Goal: Task Accomplishment & Management: Use online tool/utility

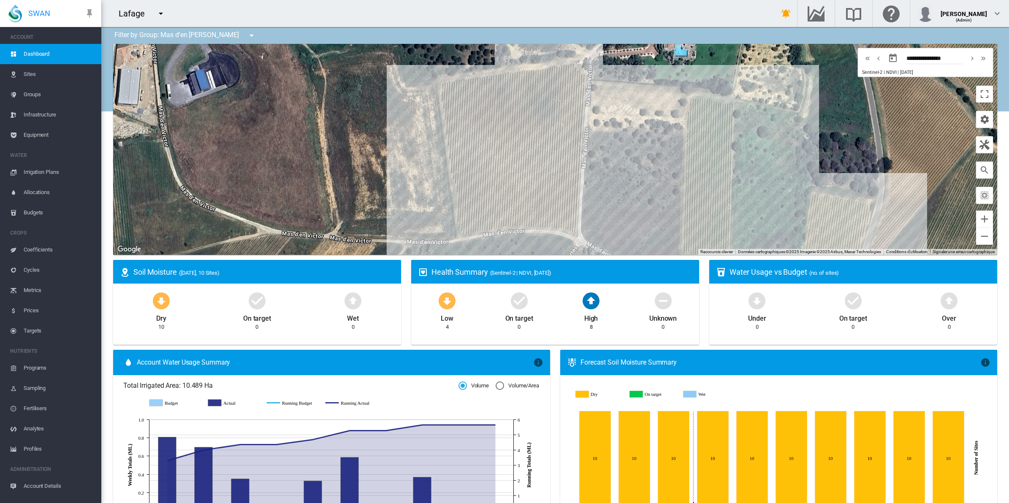
click at [30, 74] on span "Sites" at bounding box center [59, 74] width 71 height 20
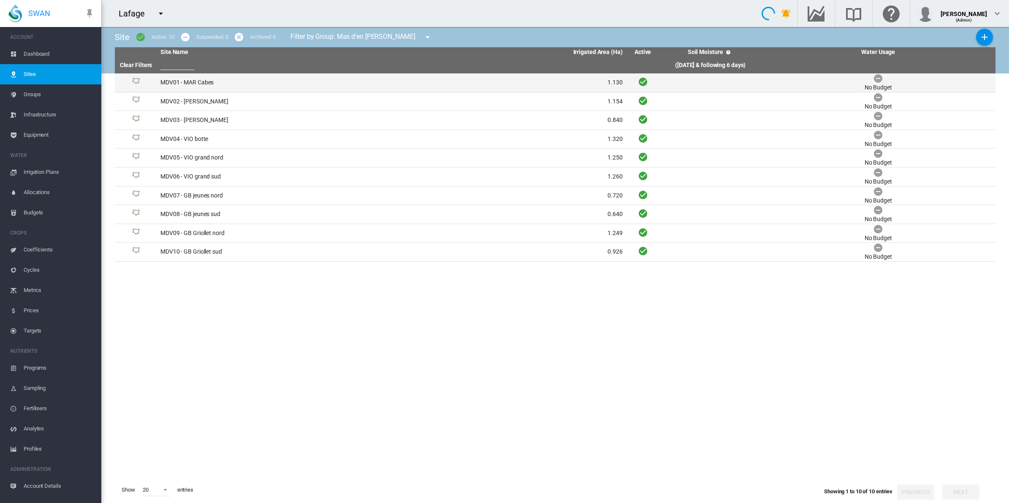
click at [206, 84] on td "MDV01 - MAR Cabes" at bounding box center [274, 82] width 234 height 19
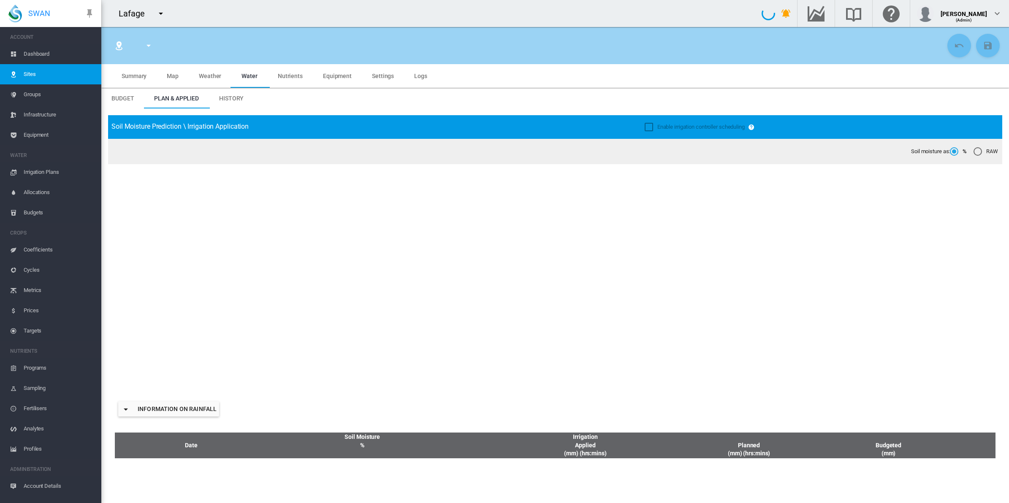
type input "**********"
type input "********"
type input "*******"
type input "**"
type input "*****"
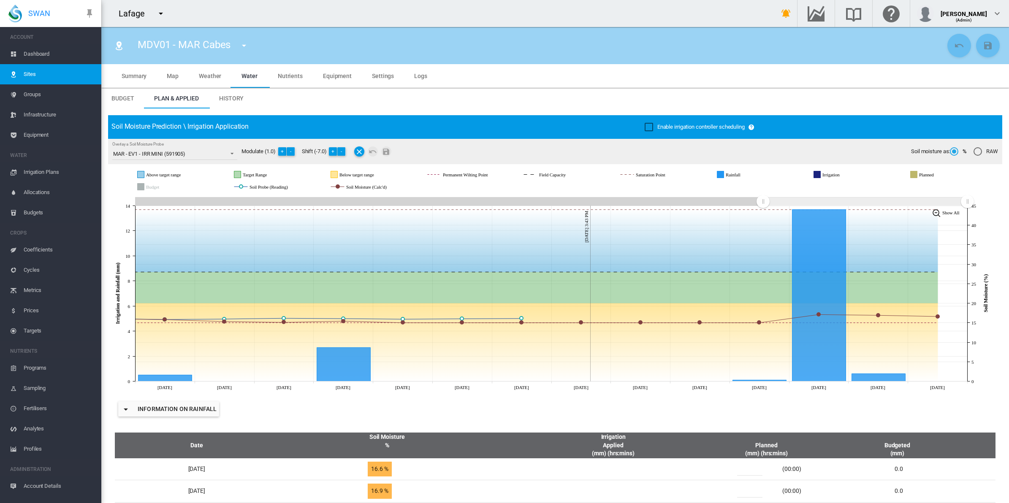
click at [228, 96] on span "History" at bounding box center [231, 98] width 24 height 7
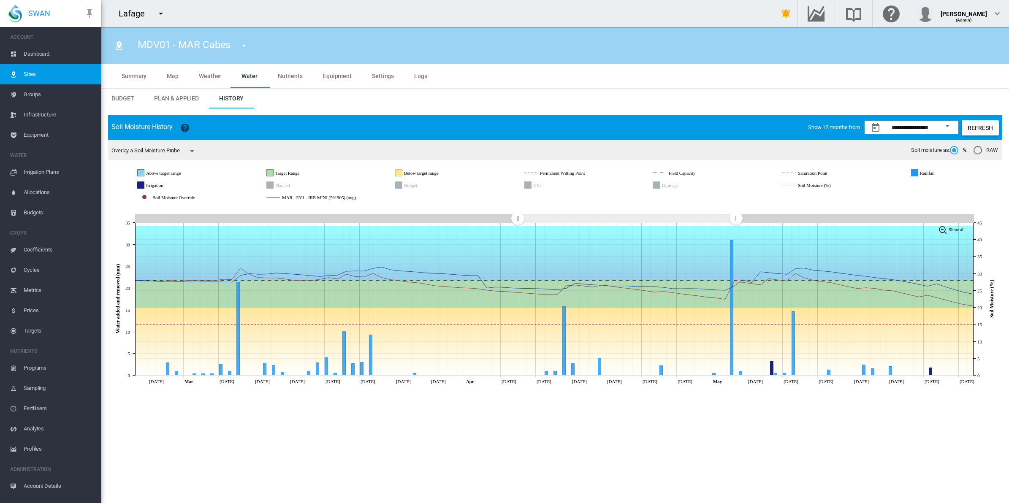
click at [41, 53] on span "Dashboard" at bounding box center [59, 54] width 71 height 20
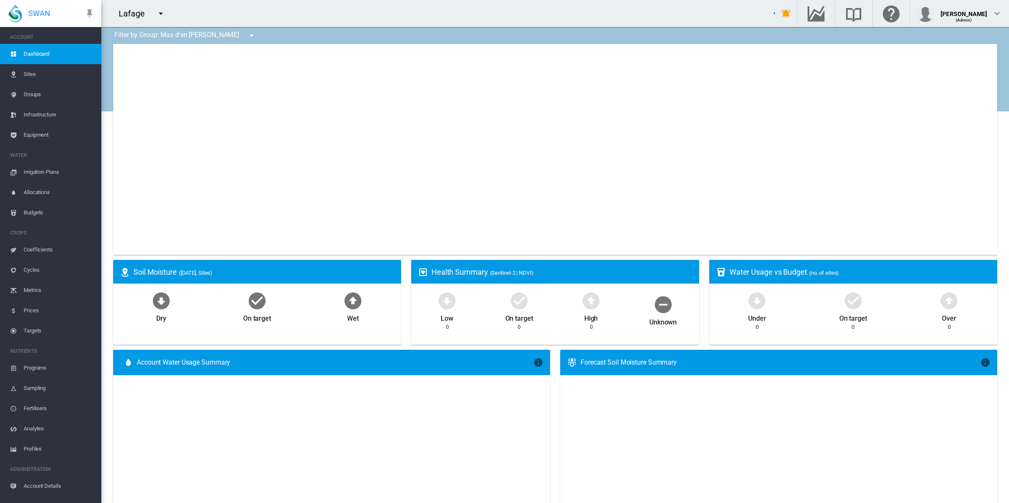
type input "**********"
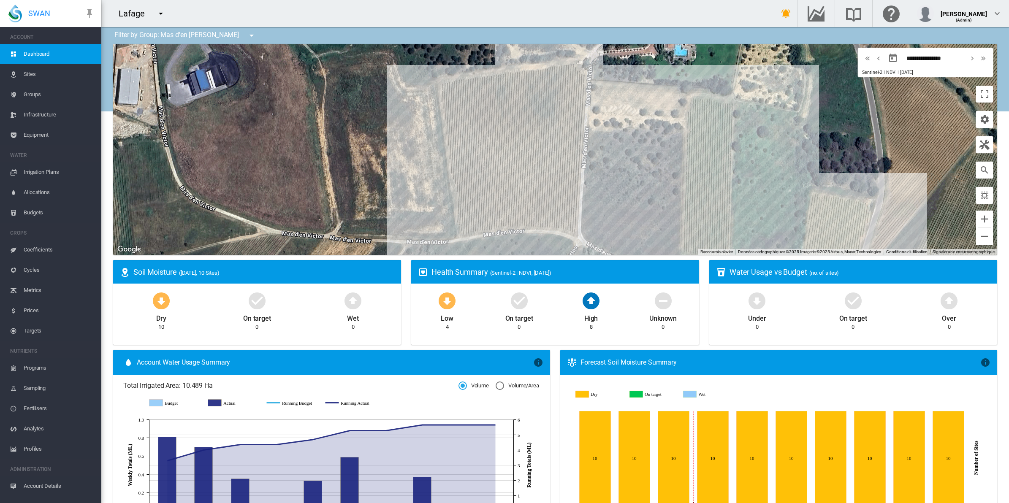
click at [976, 129] on div at bounding box center [555, 149] width 884 height 211
click at [979, 119] on md-icon "icon-cog" at bounding box center [984, 119] width 10 height 10
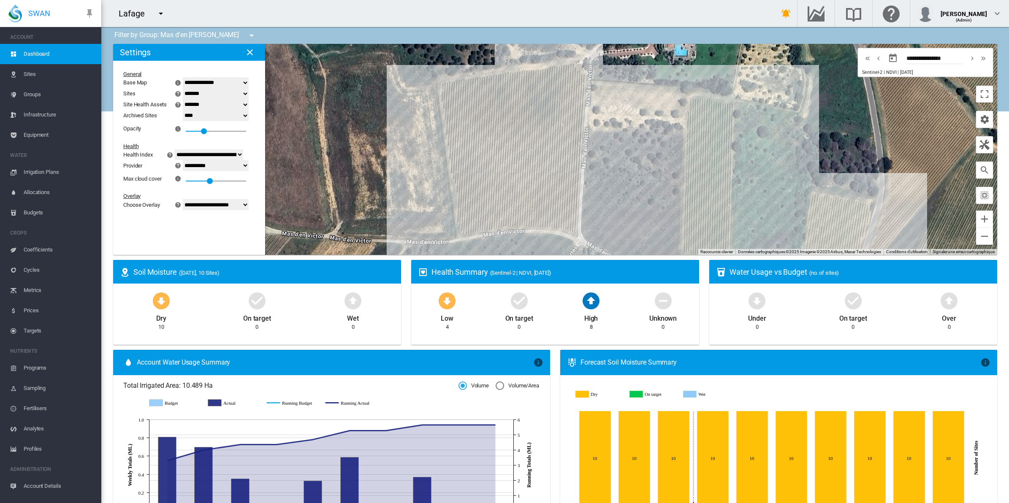
click at [247, 205] on select "**********" at bounding box center [216, 204] width 66 height 11
select select "********"
click at [188, 201] on select "**********" at bounding box center [216, 204] width 66 height 11
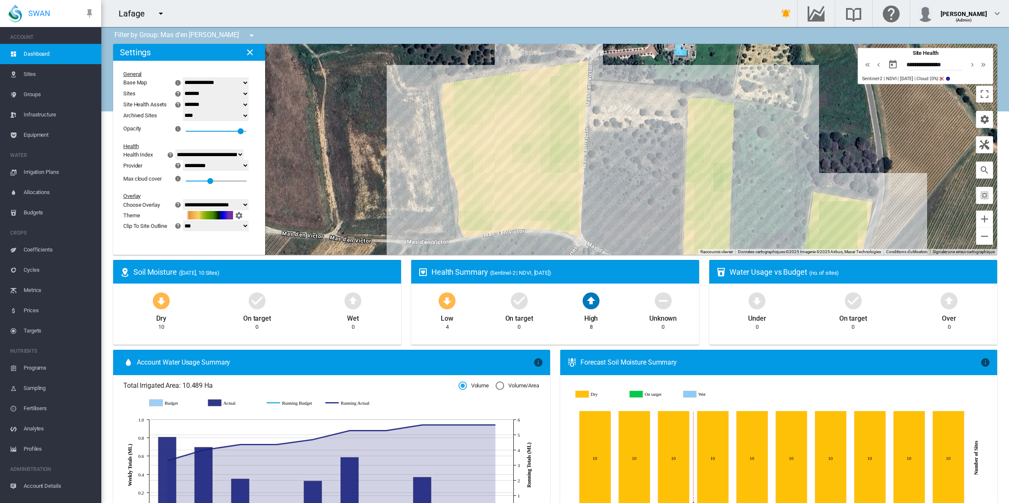
click at [471, 141] on div at bounding box center [555, 149] width 884 height 211
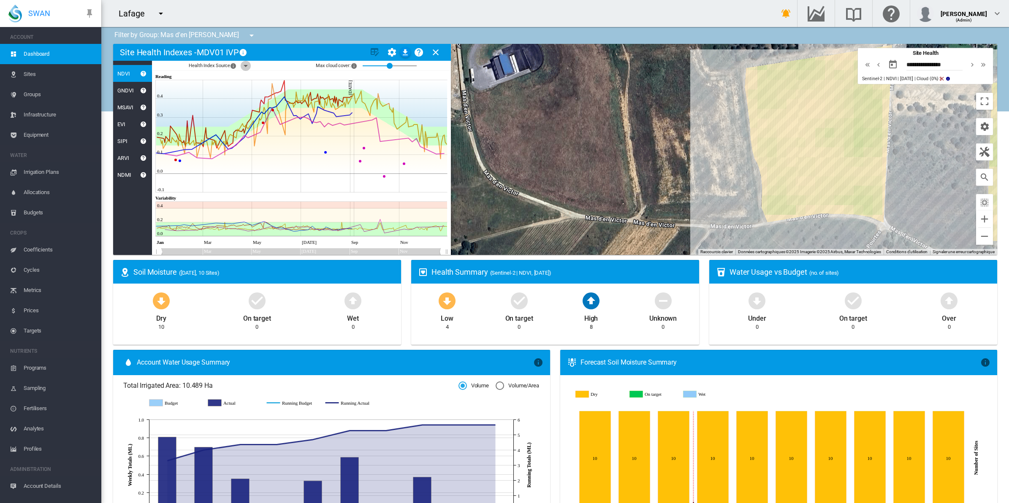
click at [246, 65] on md-icon "icon-menu-down" at bounding box center [246, 66] width 10 height 10
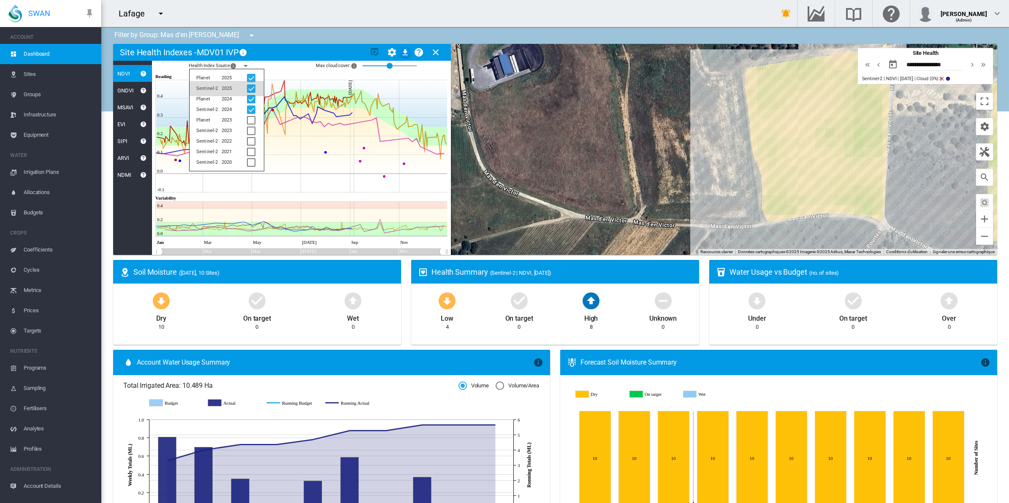
click at [253, 87] on div at bounding box center [251, 88] width 8 height 8
click at [251, 106] on div at bounding box center [251, 110] width 8 height 8
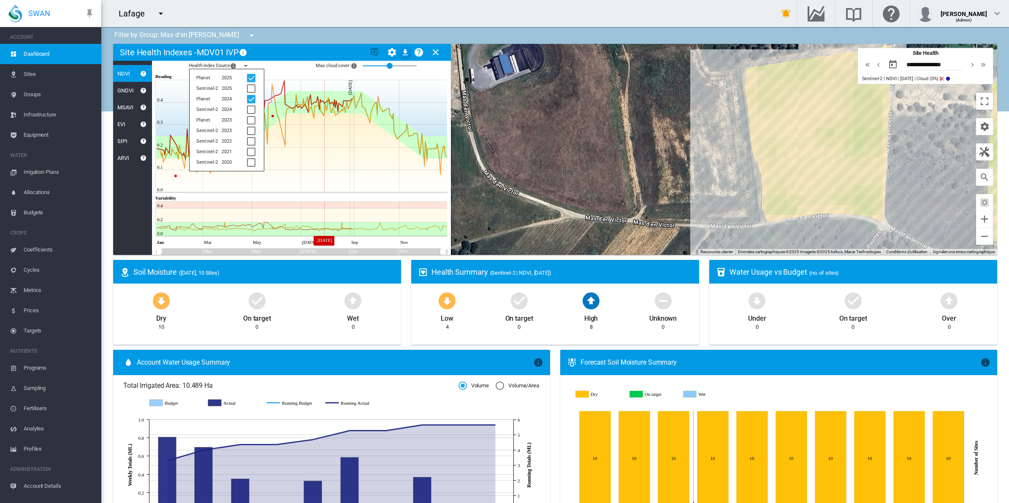
click at [324, 147] on icon at bounding box center [302, 153] width 292 height 79
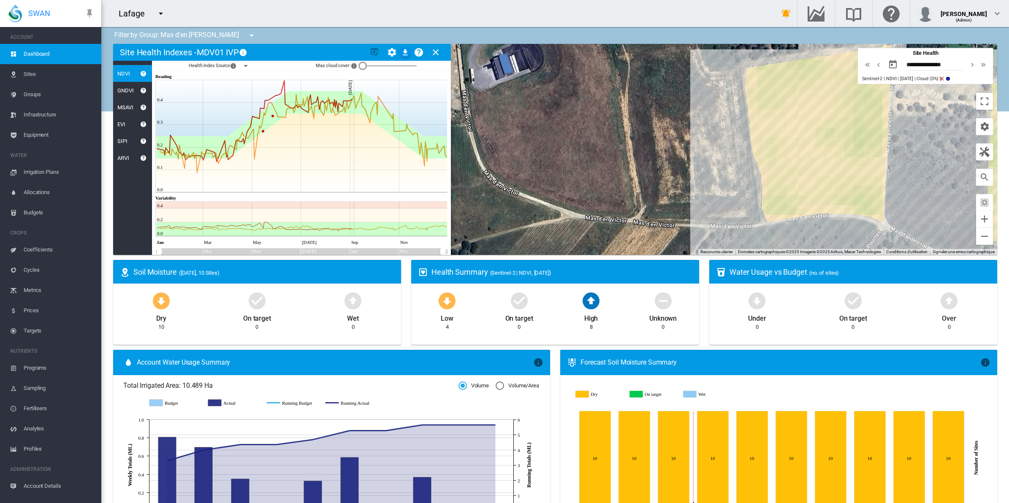
drag, startPoint x: 388, startPoint y: 66, endPoint x: 342, endPoint y: 66, distance: 45.2
click at [343, 66] on div "Max cloud cover: × Use Maximum cloud cover to control which index values you wi…" at bounding box center [367, 66] width 102 height 14
click at [277, 94] on icon at bounding box center [302, 108] width 292 height 56
click at [248, 64] on md-icon "icon-menu-down" at bounding box center [246, 66] width 10 height 10
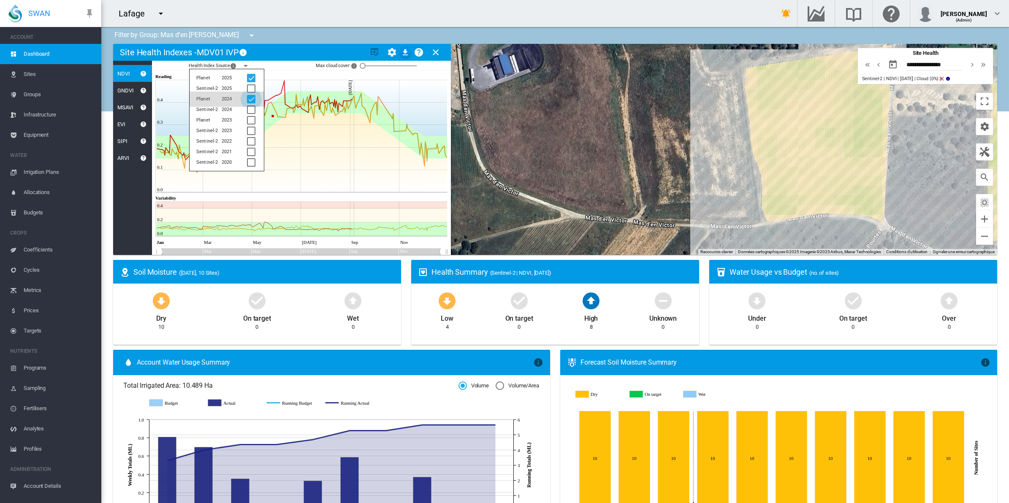
click at [251, 96] on div at bounding box center [251, 99] width 8 height 8
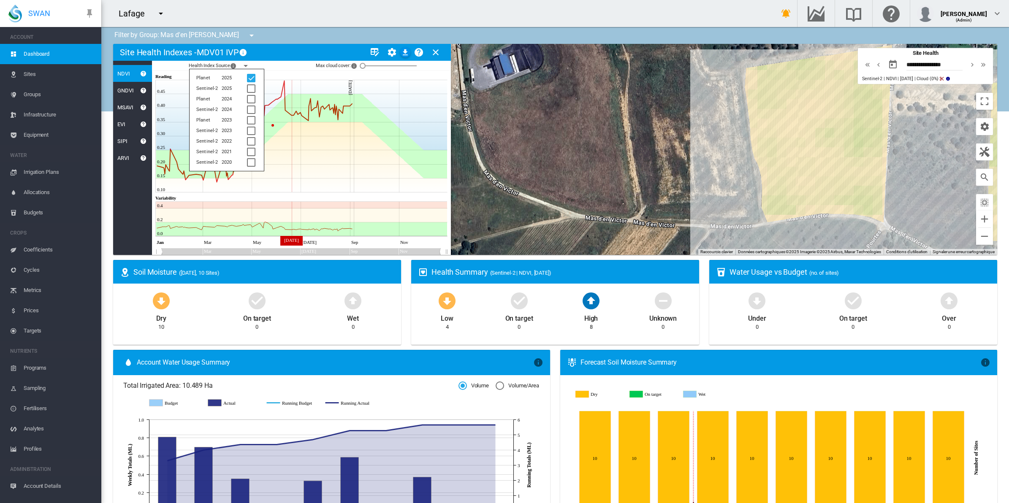
click at [292, 158] on icon at bounding box center [302, 157] width 292 height 70
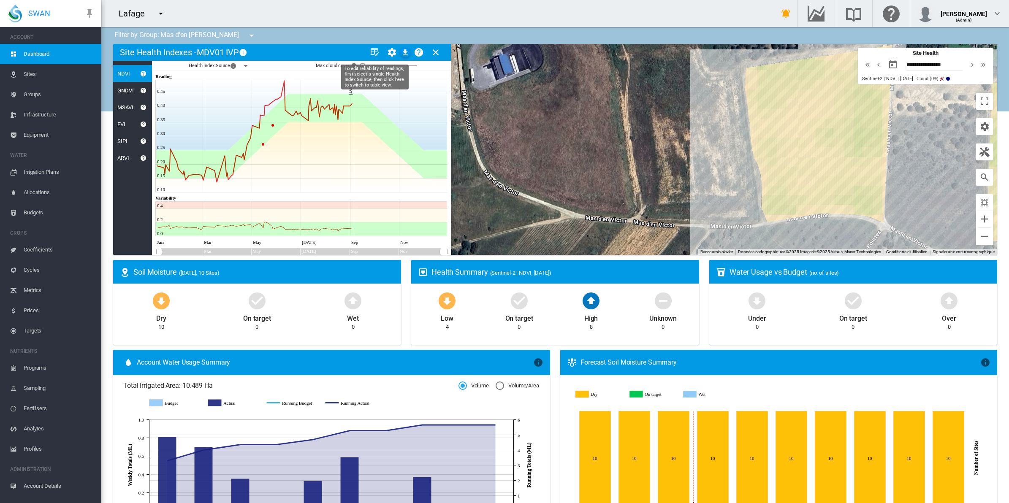
click at [375, 51] on md-icon "icon-table-edit" at bounding box center [375, 52] width 10 height 10
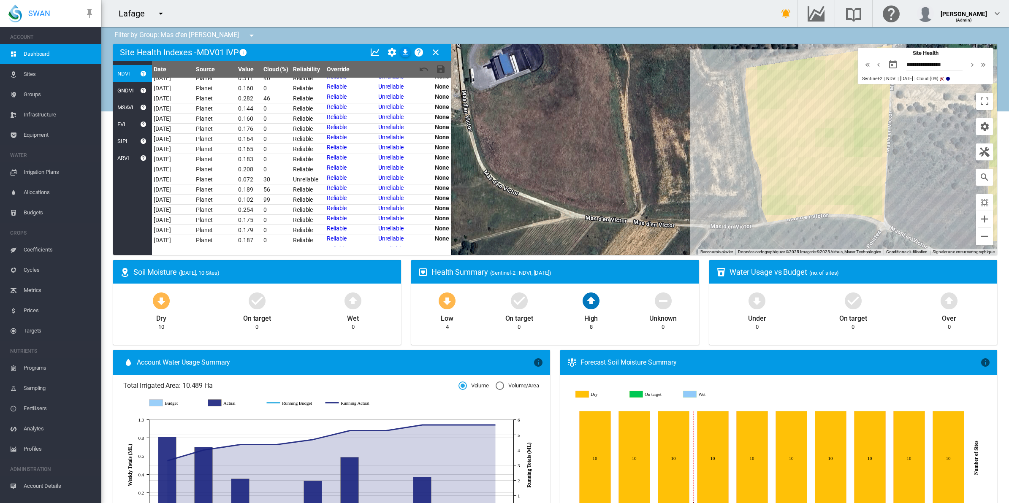
scroll to position [884, 0]
click at [378, 227] on link "Unreliable" at bounding box center [390, 230] width 25 height 7
click at [397, 220] on link "Unreliable" at bounding box center [390, 220] width 25 height 7
click at [443, 65] on md-icon "icon-content-save" at bounding box center [441, 69] width 10 height 10
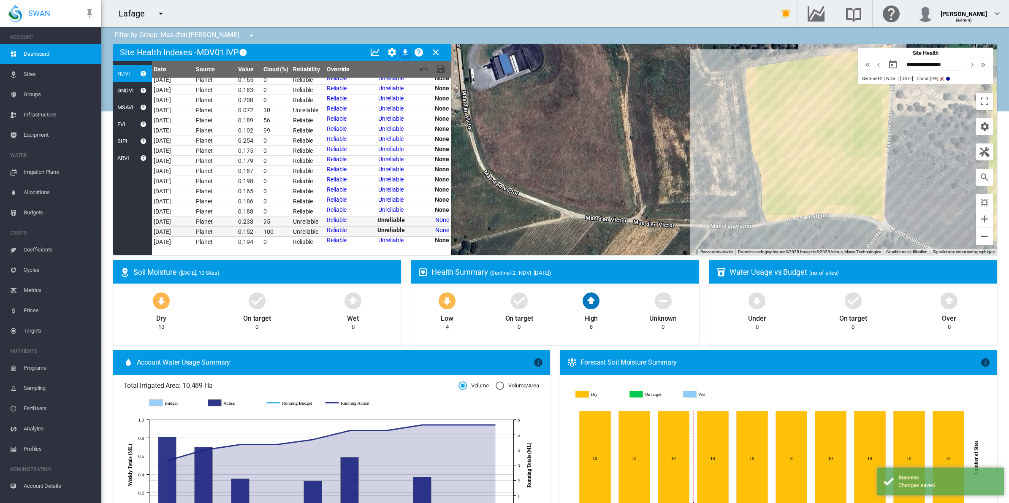
click at [125, 76] on div "NDVI" at bounding box center [121, 73] width 17 height 6
click at [376, 53] on md-icon "icon-chart-line" at bounding box center [375, 52] width 10 height 10
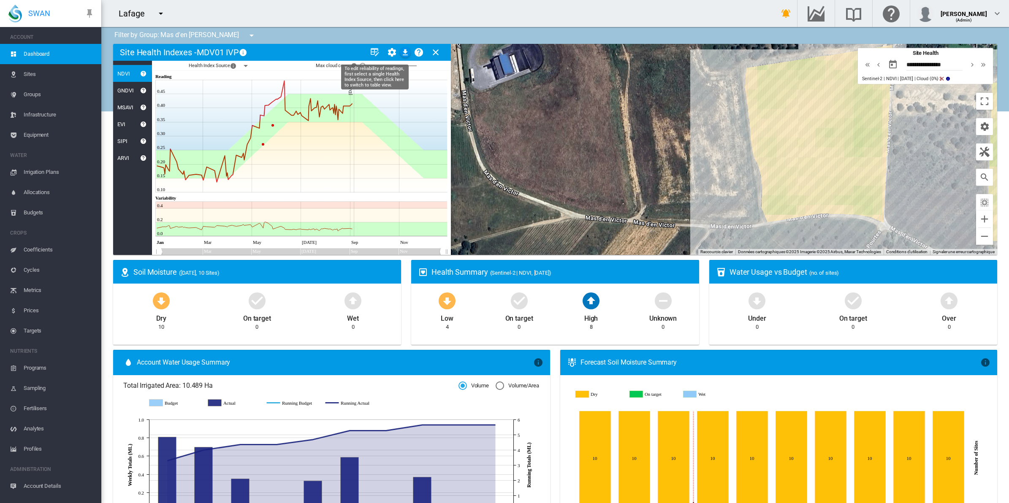
click at [379, 50] on md-icon "icon-table-edit" at bounding box center [375, 52] width 10 height 10
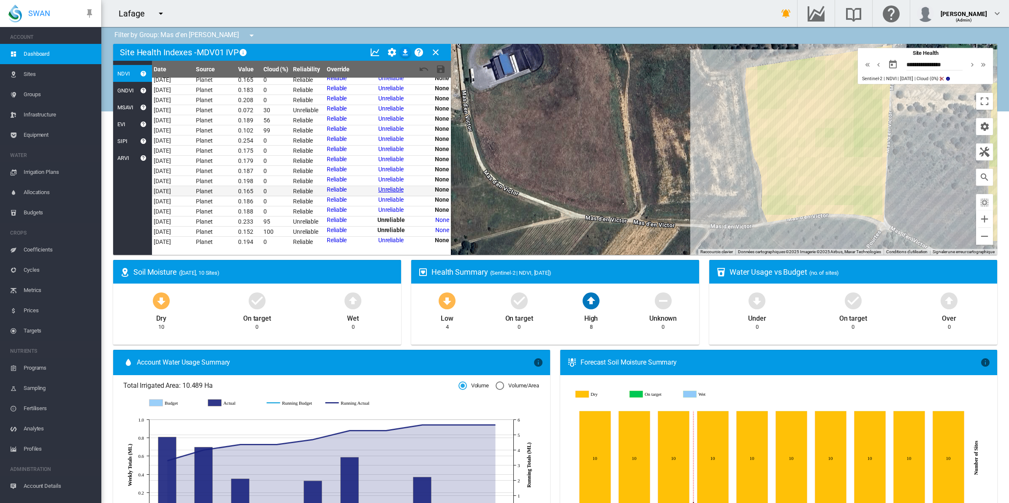
click at [381, 187] on link "Unreliable" at bounding box center [390, 189] width 25 height 7
click at [389, 127] on link "Unreliable" at bounding box center [390, 128] width 25 height 7
click at [396, 106] on link "Unreliable" at bounding box center [390, 108] width 25 height 7
click at [440, 70] on md-icon "icon-content-save" at bounding box center [441, 69] width 10 height 10
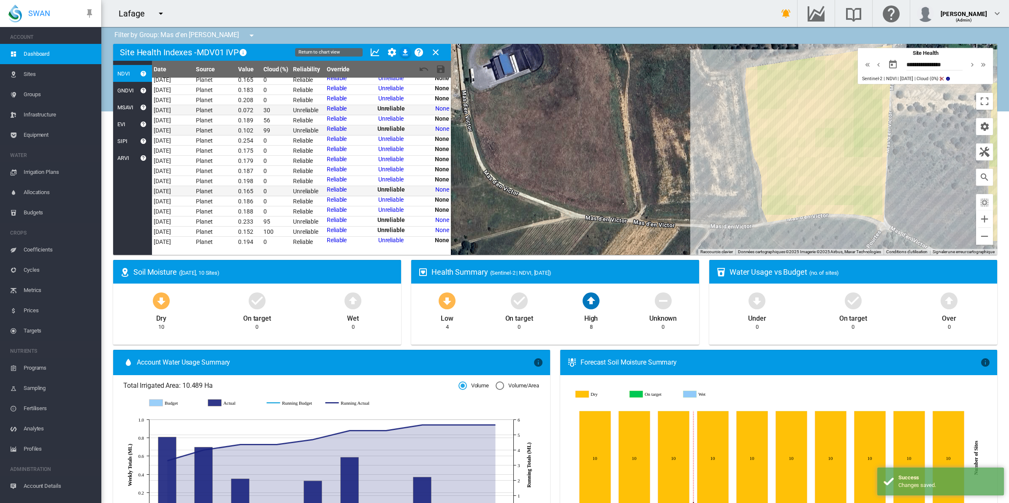
click at [377, 52] on md-icon "icon-chart-line" at bounding box center [375, 52] width 10 height 10
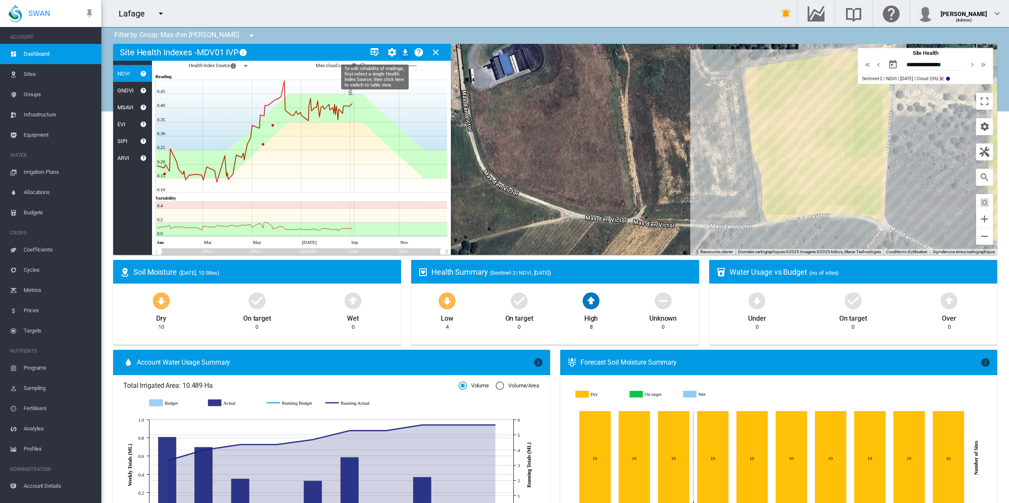
click at [377, 50] on md-icon "icon-table-edit" at bounding box center [375, 52] width 10 height 10
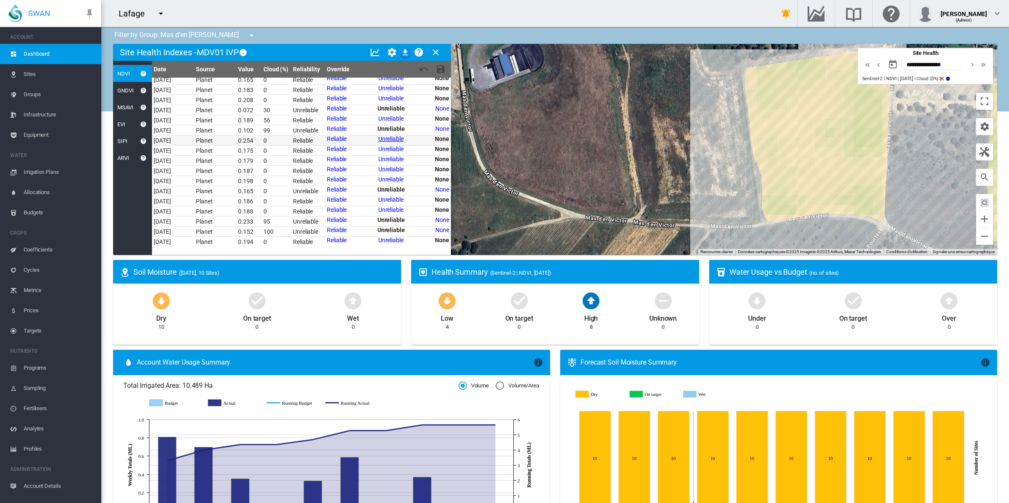
click at [390, 136] on link "Unreliable" at bounding box center [390, 139] width 25 height 7
click at [393, 114] on link "Unreliable" at bounding box center [390, 117] width 25 height 7
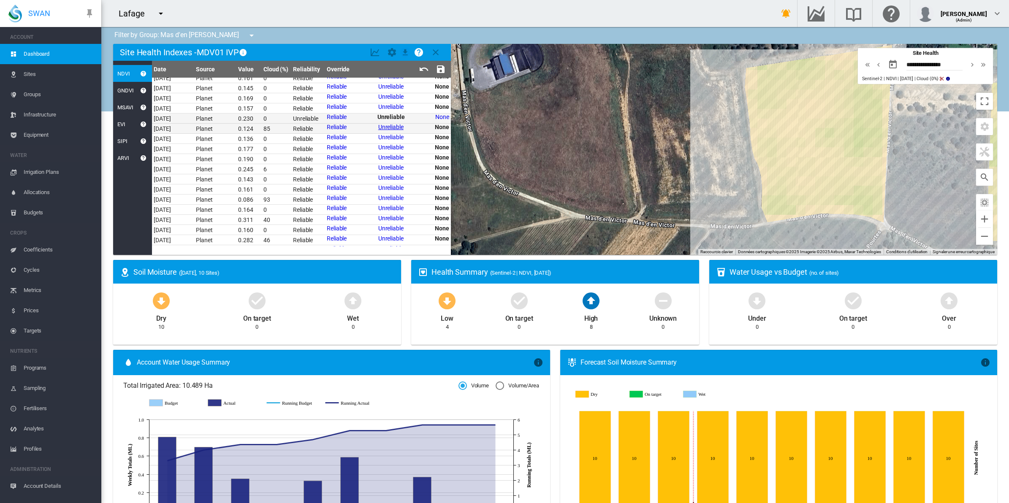
click at [387, 128] on link "Unreliable" at bounding box center [390, 127] width 25 height 7
click at [442, 67] on md-icon "icon-content-save" at bounding box center [441, 69] width 10 height 10
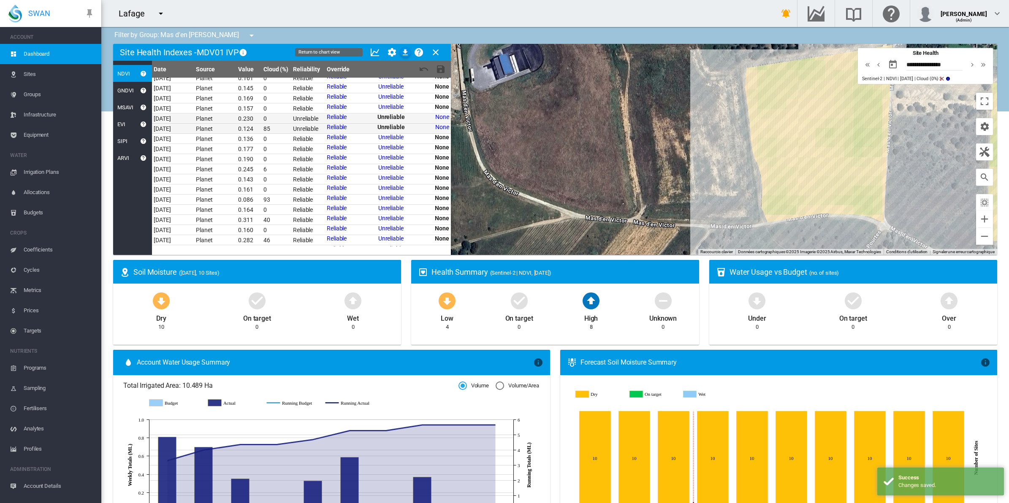
click at [375, 51] on md-icon "icon-chart-line" at bounding box center [375, 52] width 10 height 10
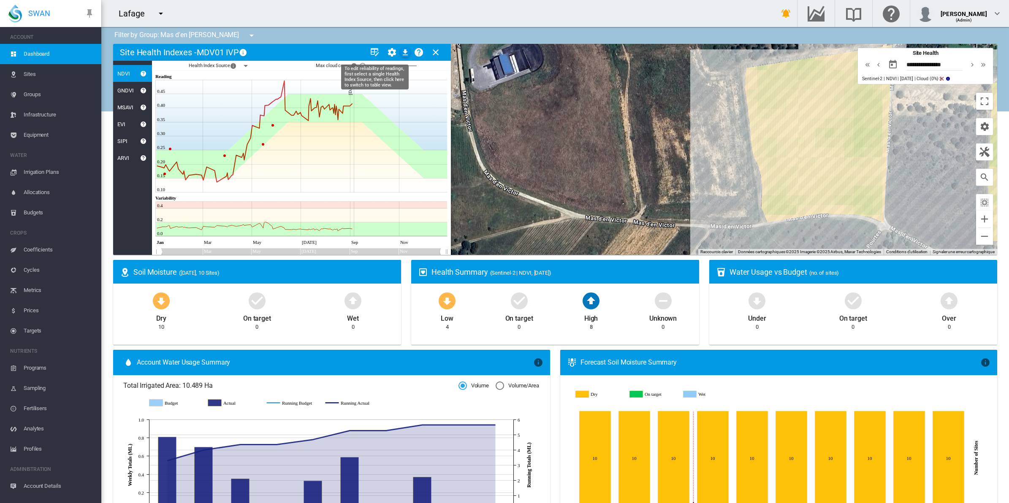
click at [376, 49] on md-icon "icon-table-edit" at bounding box center [375, 52] width 10 height 10
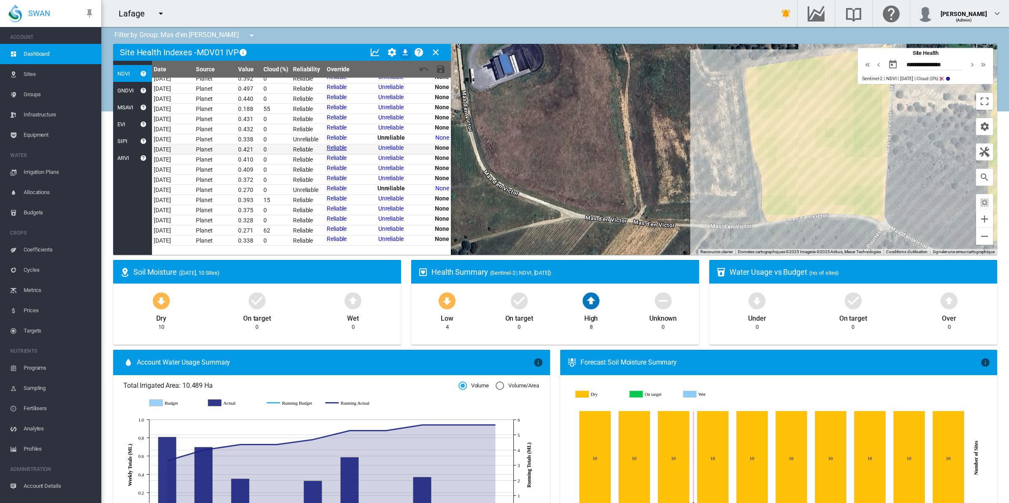
scroll to position [357, 0]
click at [388, 138] on link "Unreliable" at bounding box center [390, 139] width 25 height 7
click at [439, 65] on md-icon "icon-content-save" at bounding box center [441, 69] width 10 height 10
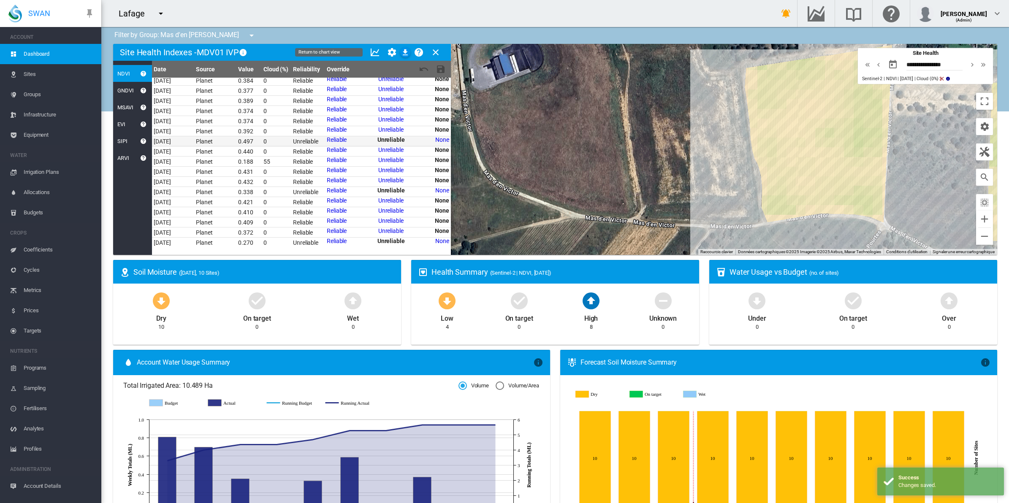
click at [377, 52] on md-icon "icon-chart-line" at bounding box center [375, 52] width 10 height 10
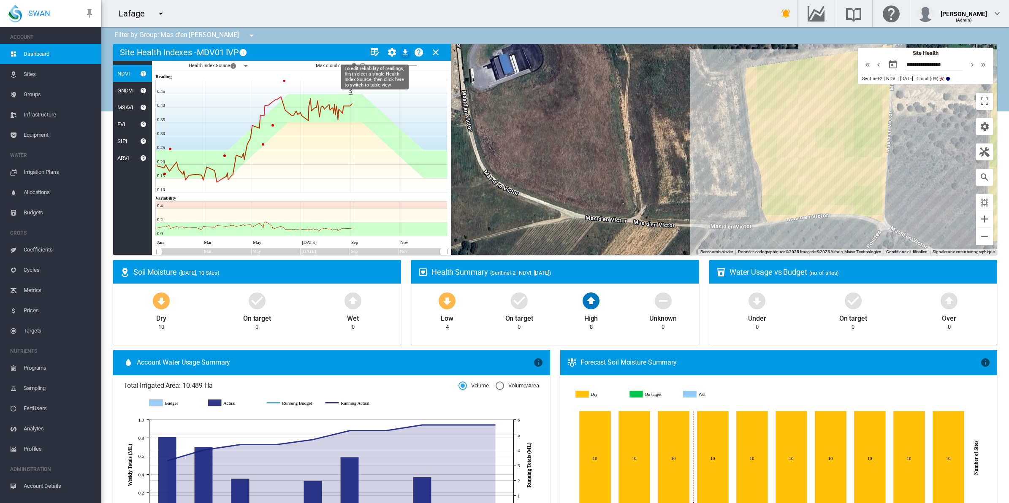
click at [371, 51] on md-icon "icon-table-edit" at bounding box center [375, 52] width 10 height 10
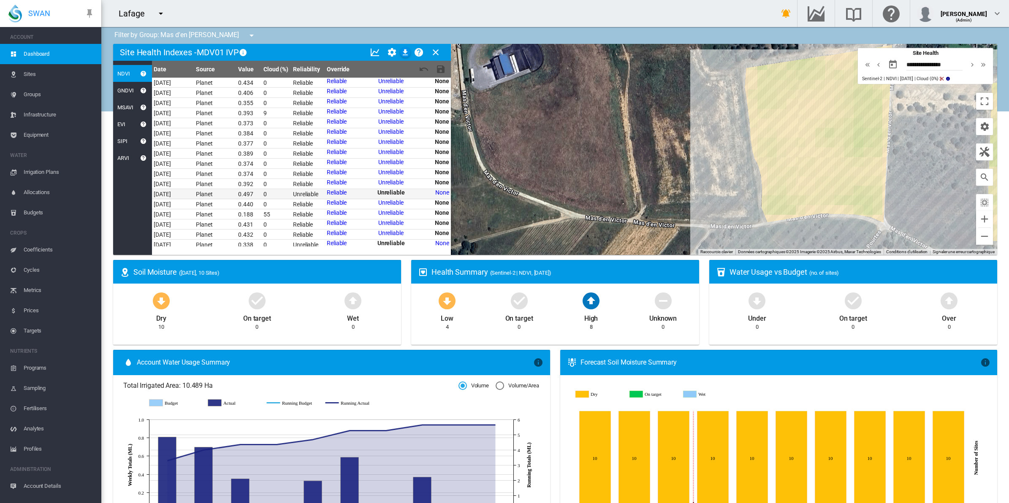
scroll to position [251, 0]
click at [383, 113] on link "Unreliable" at bounding box center [390, 113] width 25 height 7
click at [439, 71] on md-icon "icon-content-save" at bounding box center [441, 69] width 10 height 10
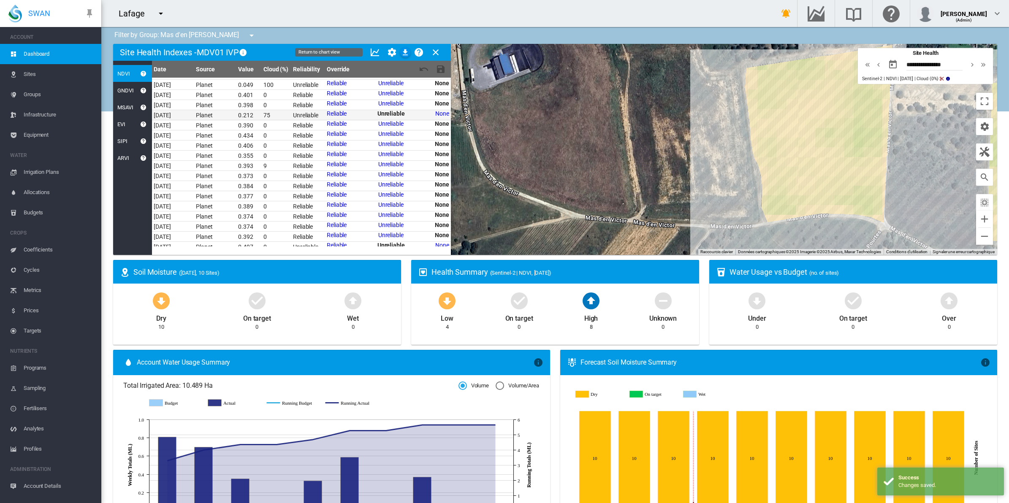
click at [376, 54] on md-icon "icon-chart-line" at bounding box center [375, 52] width 10 height 10
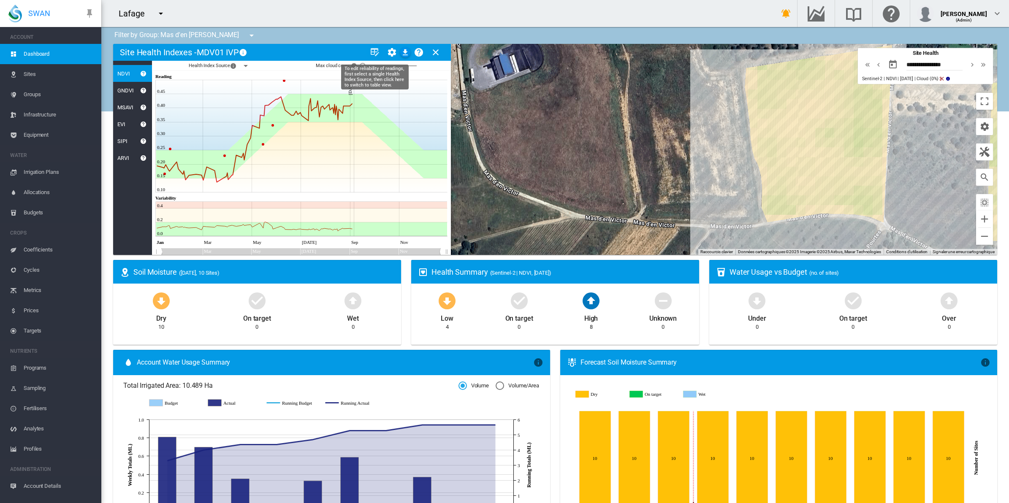
click at [370, 48] on md-icon "icon-table-edit" at bounding box center [375, 52] width 10 height 10
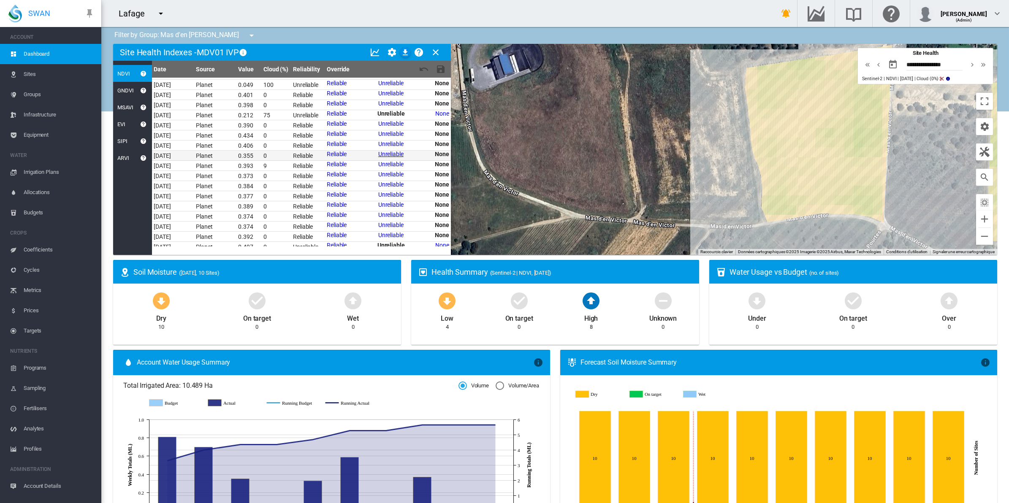
click at [388, 151] on link "Unreliable" at bounding box center [390, 154] width 25 height 7
click at [385, 133] on link "Unreliable" at bounding box center [390, 133] width 25 height 7
click at [442, 68] on md-icon "icon-content-save" at bounding box center [441, 69] width 10 height 10
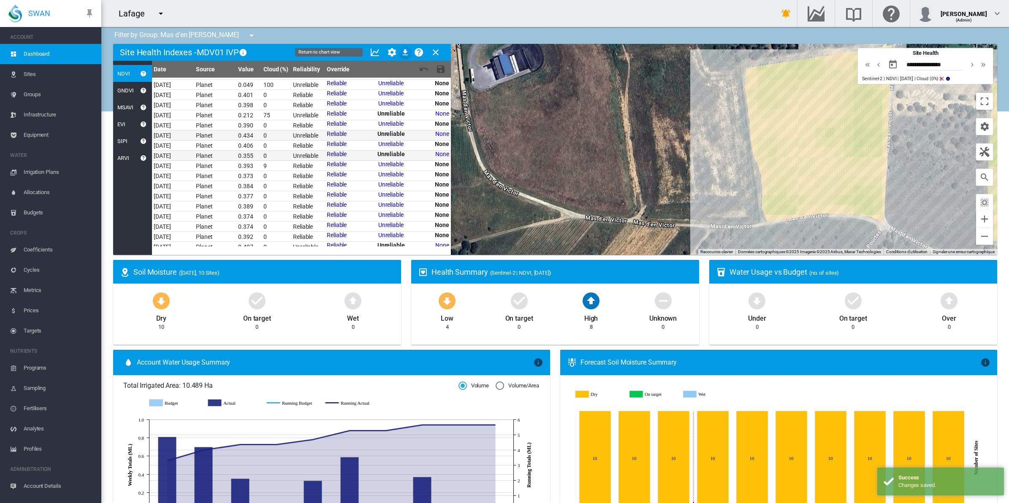
click at [372, 52] on md-icon "icon-chart-line" at bounding box center [375, 52] width 10 height 10
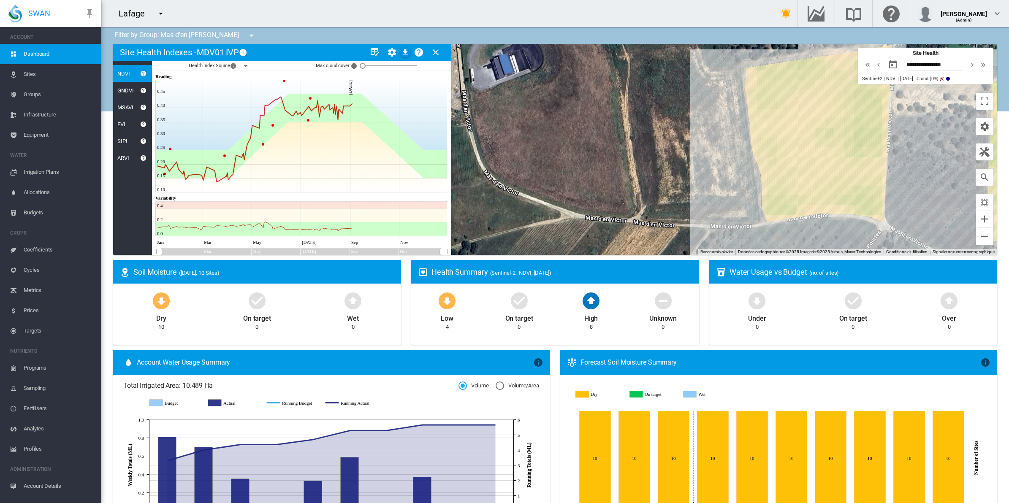
click at [120, 87] on div "GNDVI" at bounding box center [123, 90] width 21 height 6
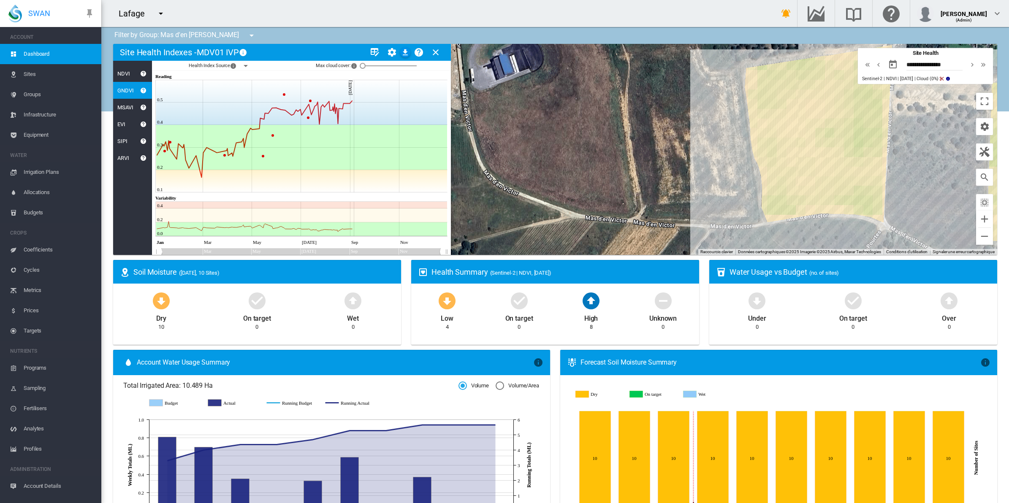
click at [129, 108] on div "MSAVI" at bounding box center [123, 107] width 20 height 6
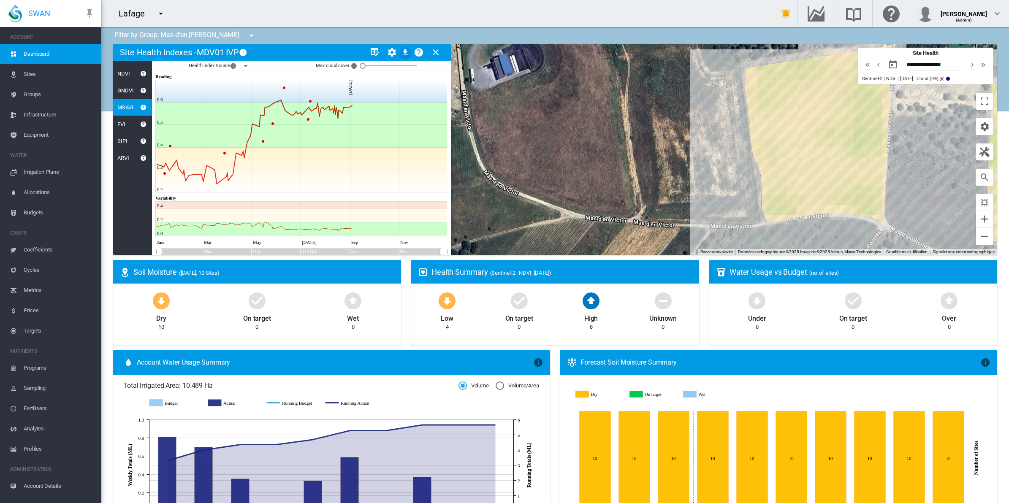
click at [123, 70] on div "NDVI" at bounding box center [121, 73] width 17 height 6
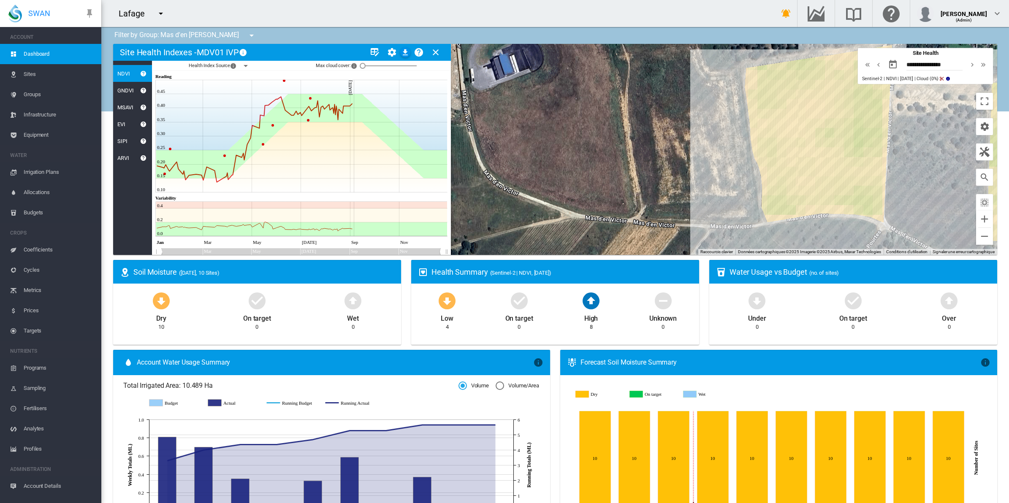
click at [122, 106] on div "MSAVI" at bounding box center [123, 107] width 20 height 6
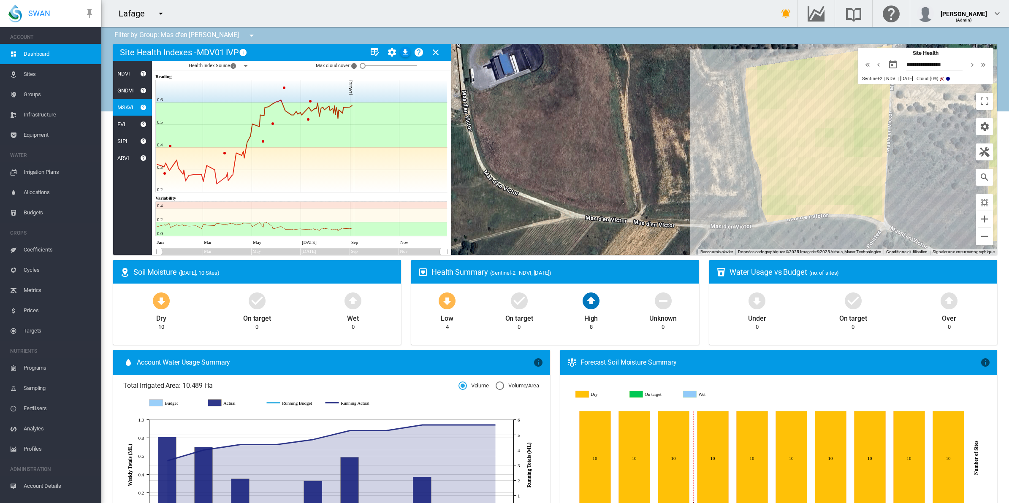
click at [123, 121] on div "EVI" at bounding box center [119, 124] width 12 height 6
click at [124, 143] on div "SIPI" at bounding box center [120, 141] width 14 height 6
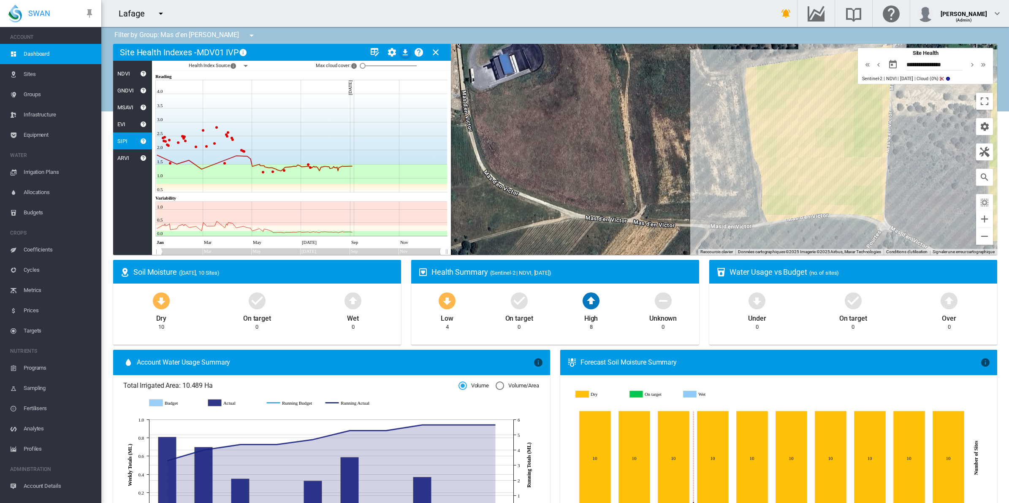
click at [123, 159] on div "ARVI" at bounding box center [121, 158] width 16 height 6
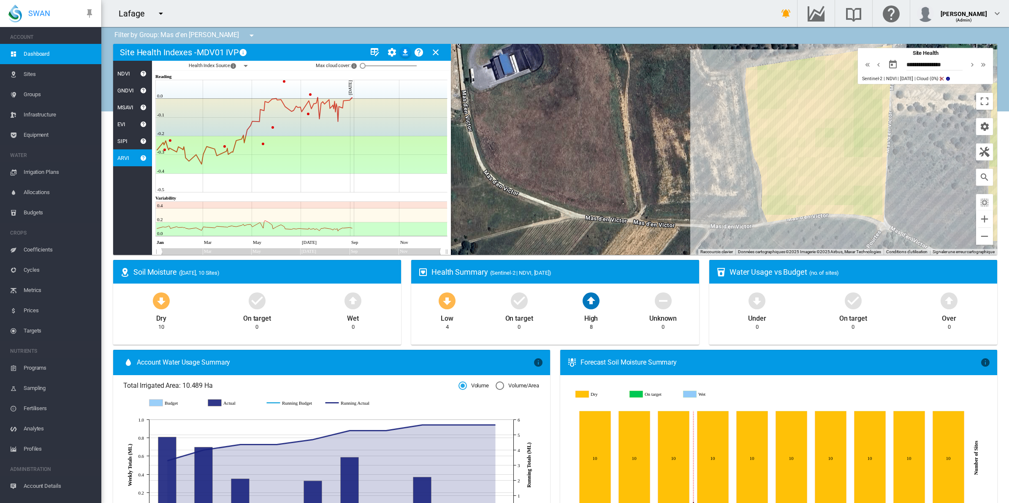
click at [118, 74] on div "NDVI" at bounding box center [121, 73] width 17 height 6
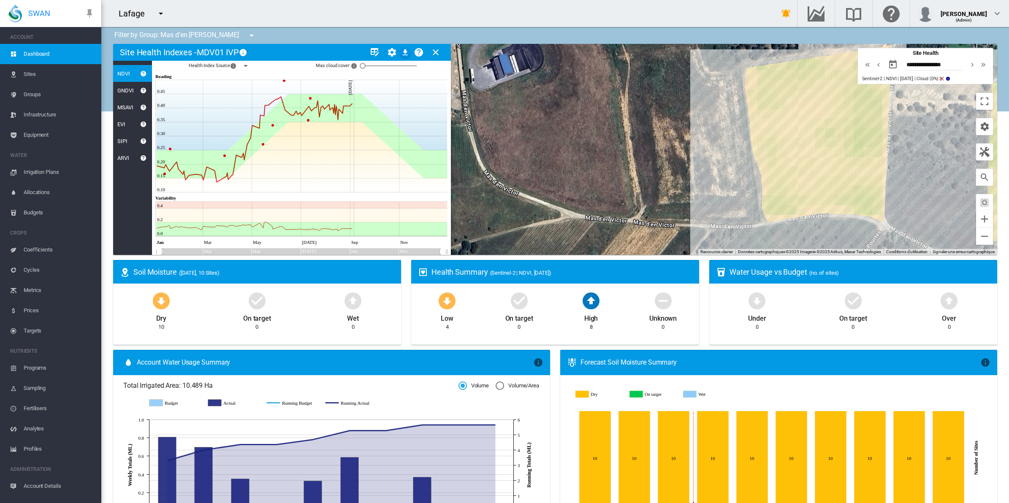
click at [246, 66] on md-icon "icon-menu-down" at bounding box center [246, 66] width 10 height 10
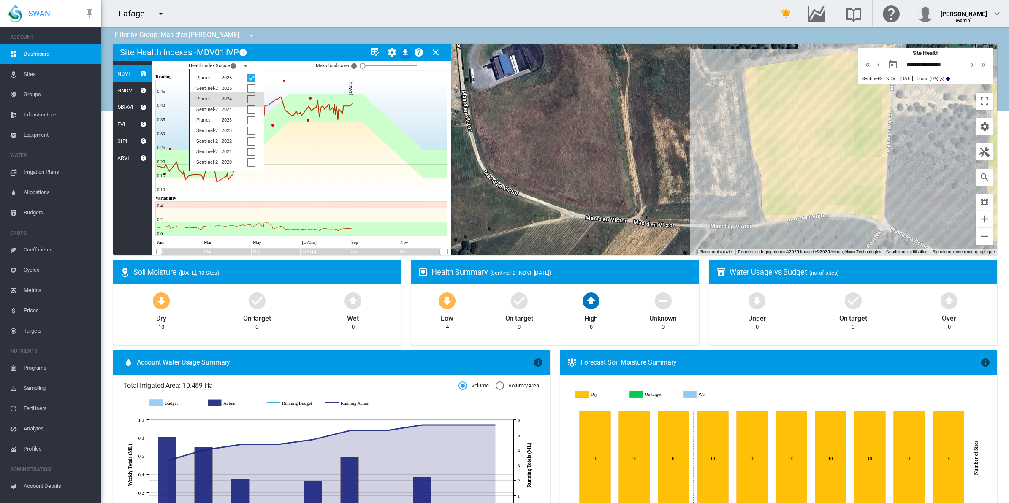
click at [250, 100] on div at bounding box center [251, 99] width 8 height 8
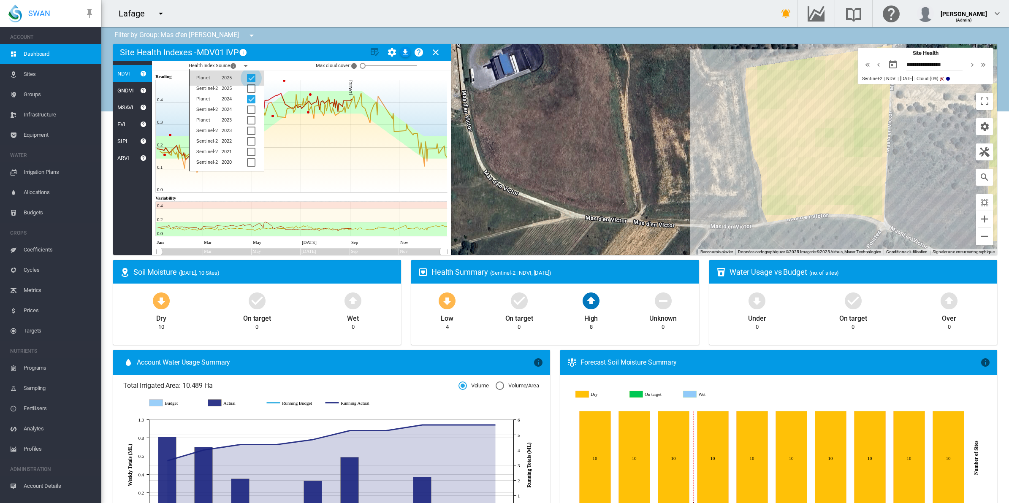
click at [249, 79] on div at bounding box center [251, 78] width 8 height 8
click at [298, 159] on icon at bounding box center [302, 153] width 292 height 79
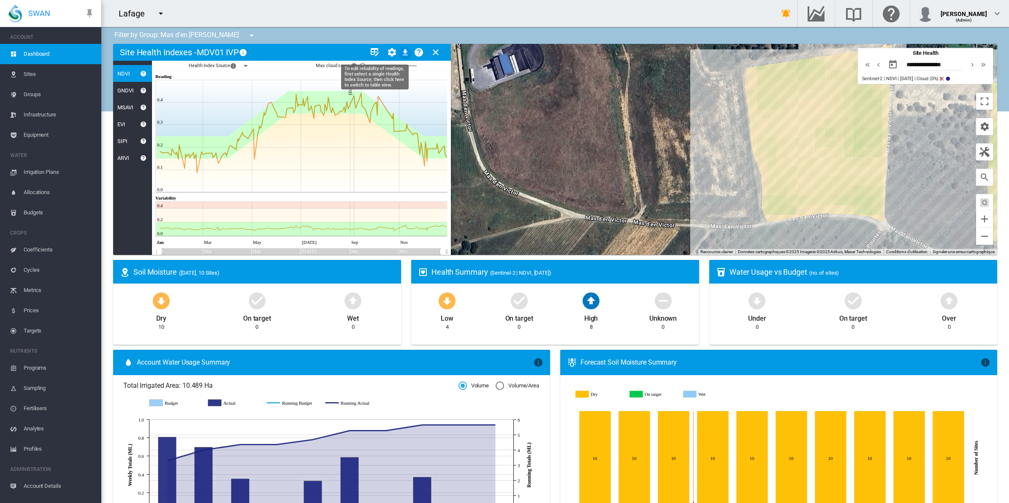
click at [372, 52] on md-icon "icon-table-edit" at bounding box center [375, 52] width 10 height 10
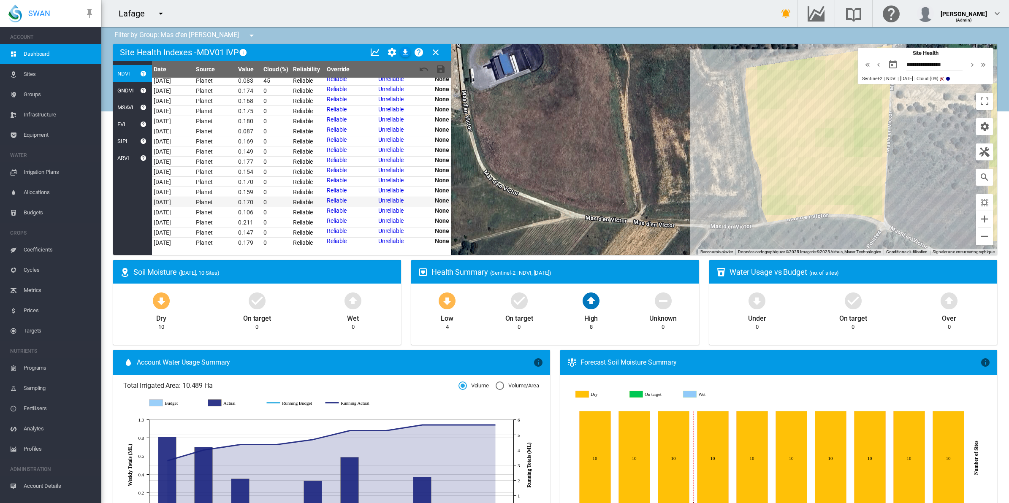
scroll to position [1570, 0]
click at [379, 181] on link "Unreliable" at bounding box center [390, 182] width 25 height 7
click at [387, 208] on link "Unreliable" at bounding box center [390, 210] width 25 height 7
click at [440, 70] on md-icon "icon-content-save" at bounding box center [441, 69] width 10 height 10
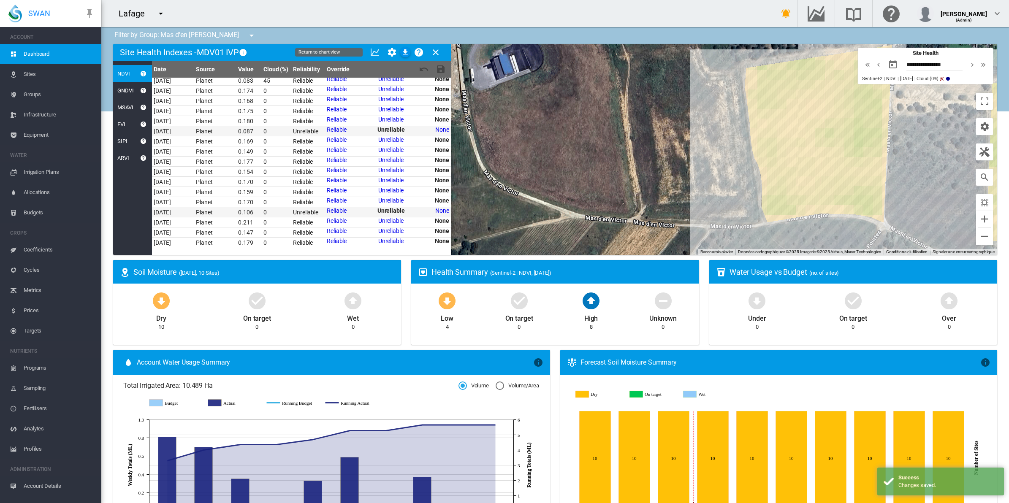
click at [370, 51] on md-icon "icon-chart-line" at bounding box center [375, 52] width 10 height 10
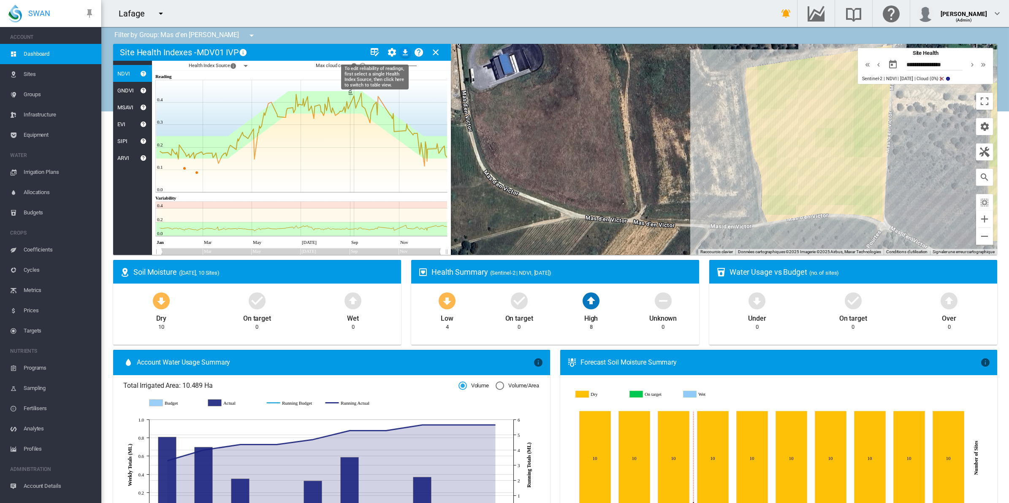
click at [372, 52] on md-icon "icon-table-edit" at bounding box center [375, 52] width 10 height 10
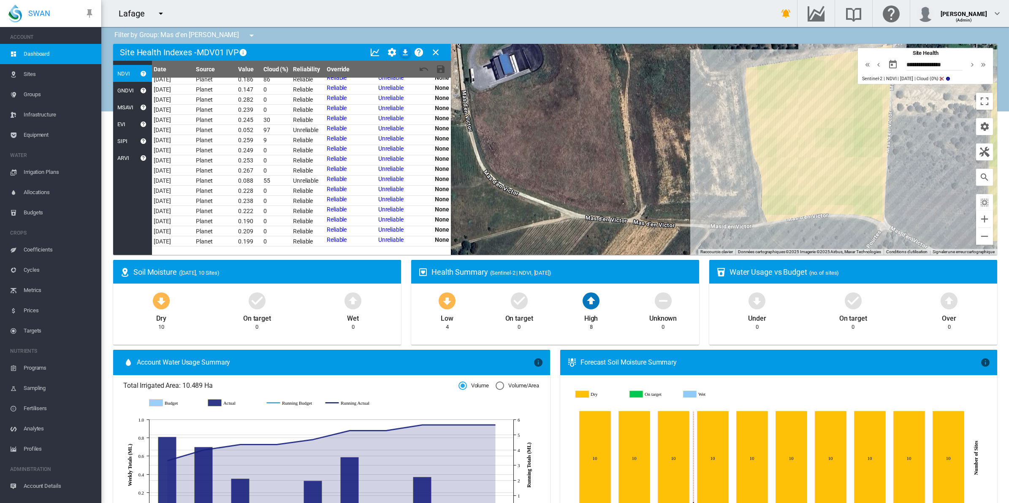
scroll to position [1254, 0]
click at [381, 134] on link "Unreliable" at bounding box center [390, 134] width 25 height 7
click at [441, 69] on md-icon "icon-content-save" at bounding box center [441, 69] width 10 height 10
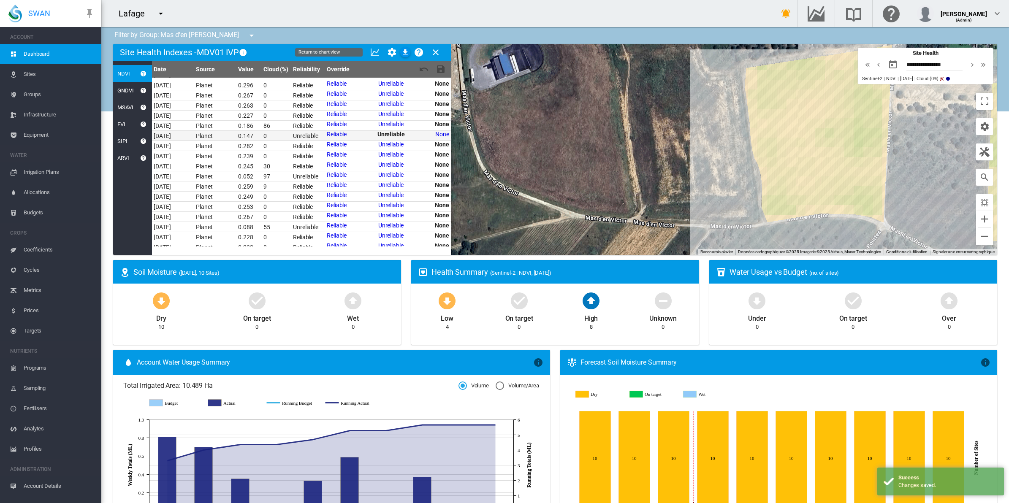
click at [378, 53] on md-icon "icon-chart-line" at bounding box center [375, 52] width 10 height 10
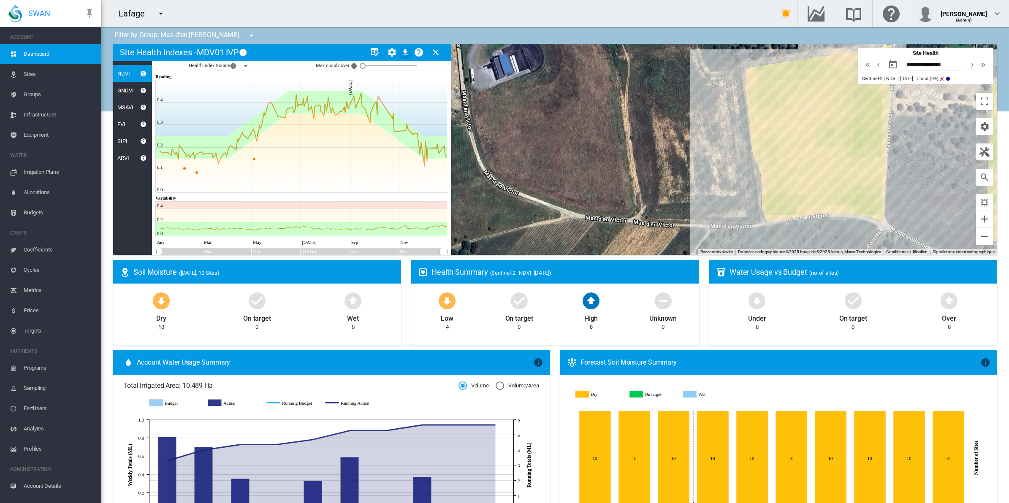
click at [245, 66] on md-icon "icon-menu-down" at bounding box center [246, 66] width 10 height 10
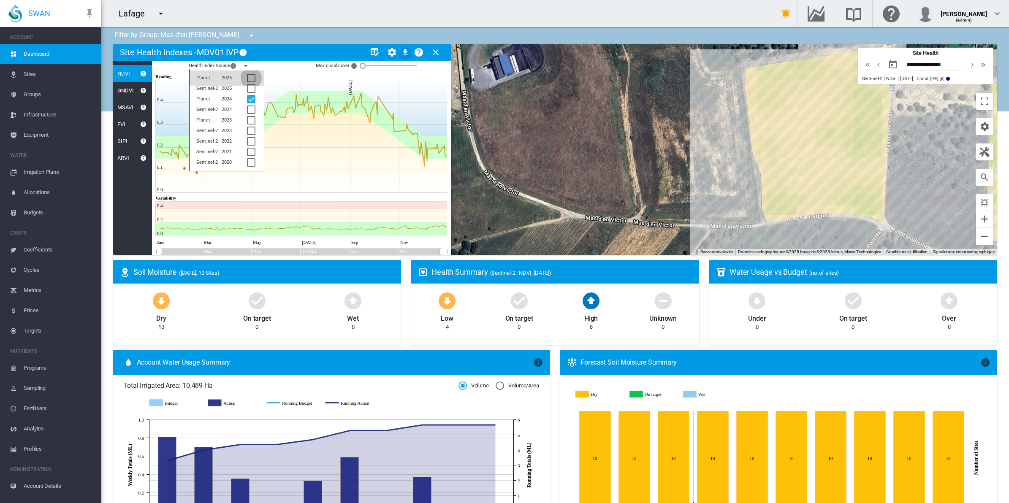
click at [252, 79] on div at bounding box center [251, 78] width 8 height 8
click at [303, 150] on icon at bounding box center [302, 153] width 292 height 79
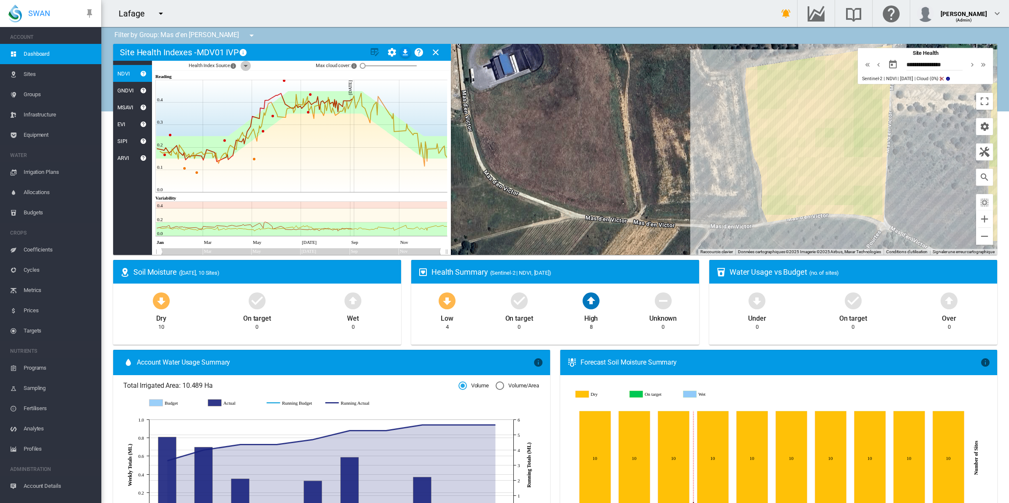
click at [243, 66] on md-icon "icon-menu-down" at bounding box center [246, 66] width 10 height 10
click at [249, 121] on div at bounding box center [251, 120] width 8 height 8
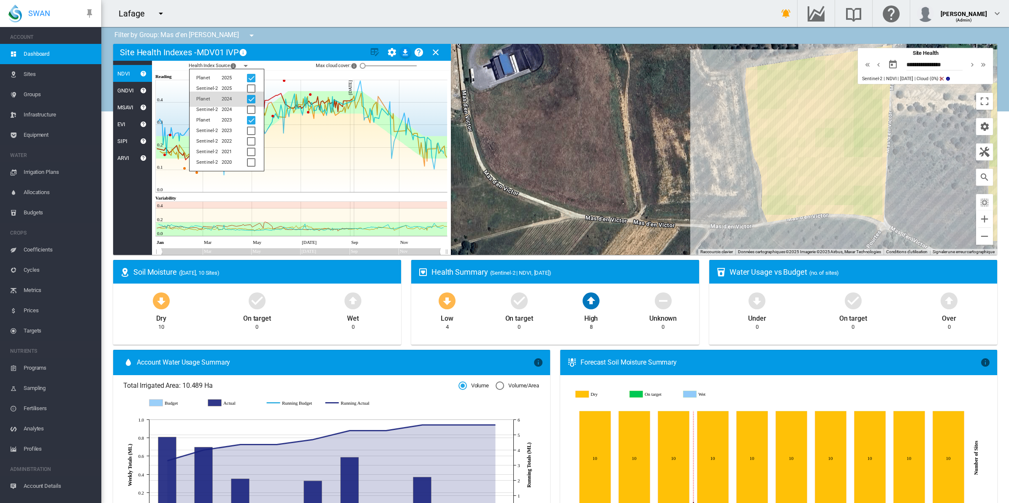
click at [247, 98] on div at bounding box center [251, 99] width 8 height 8
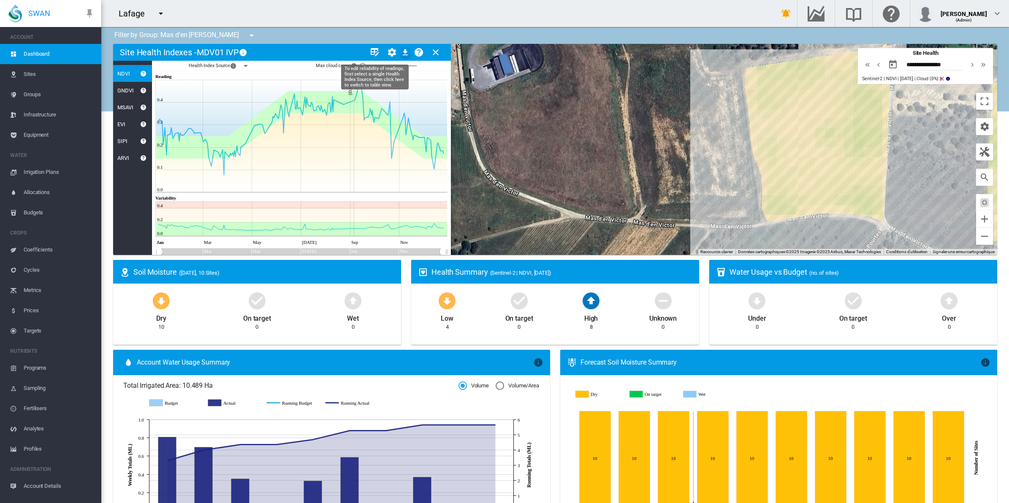
click at [374, 47] on md-icon "icon-table-edit" at bounding box center [375, 52] width 10 height 10
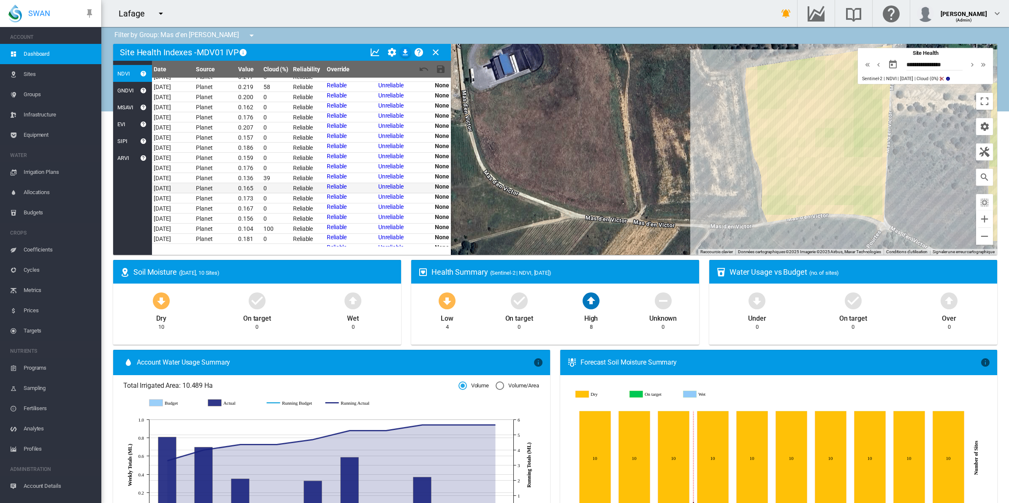
scroll to position [1412, 0]
click at [384, 187] on link "Unreliable" at bounding box center [390, 188] width 25 height 7
click at [439, 72] on md-icon "icon-content-save" at bounding box center [441, 69] width 10 height 10
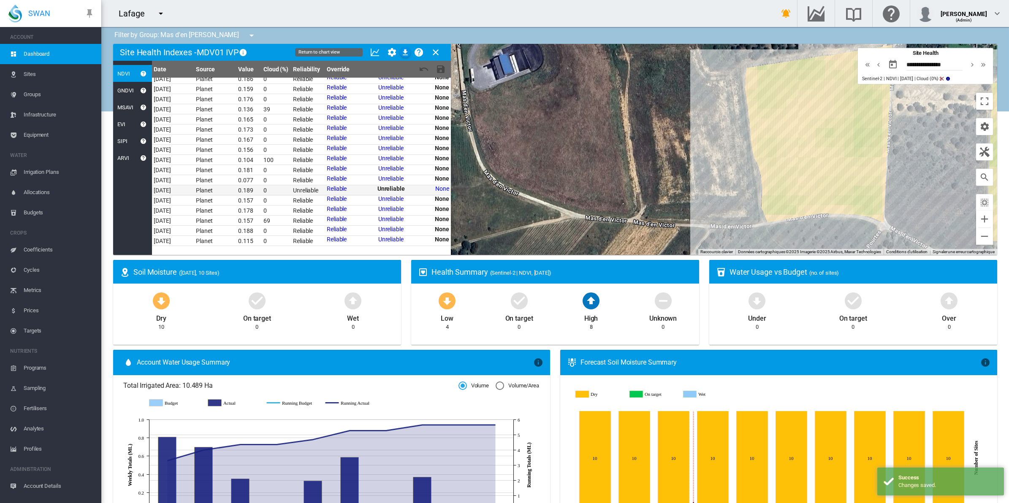
click at [371, 48] on md-icon "icon-chart-line" at bounding box center [375, 52] width 10 height 10
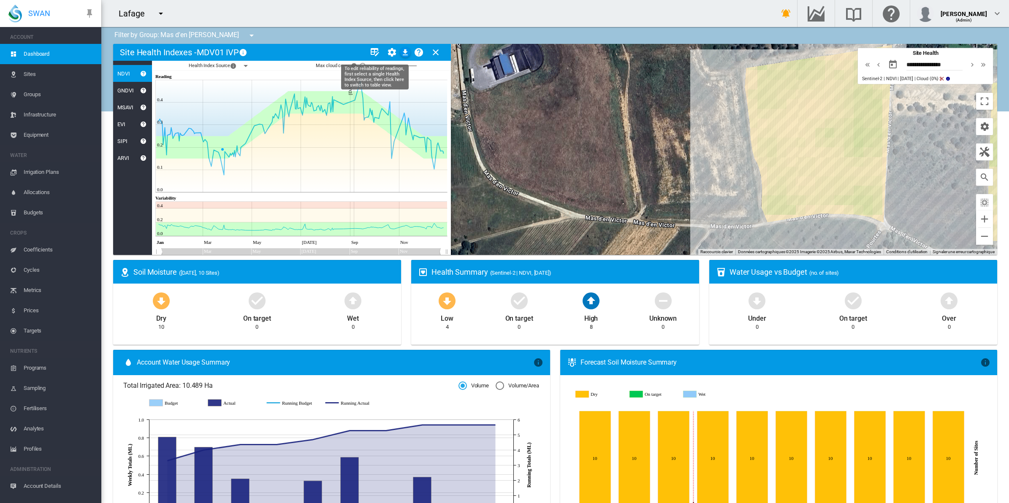
click at [376, 51] on md-icon "icon-table-edit" at bounding box center [375, 52] width 10 height 10
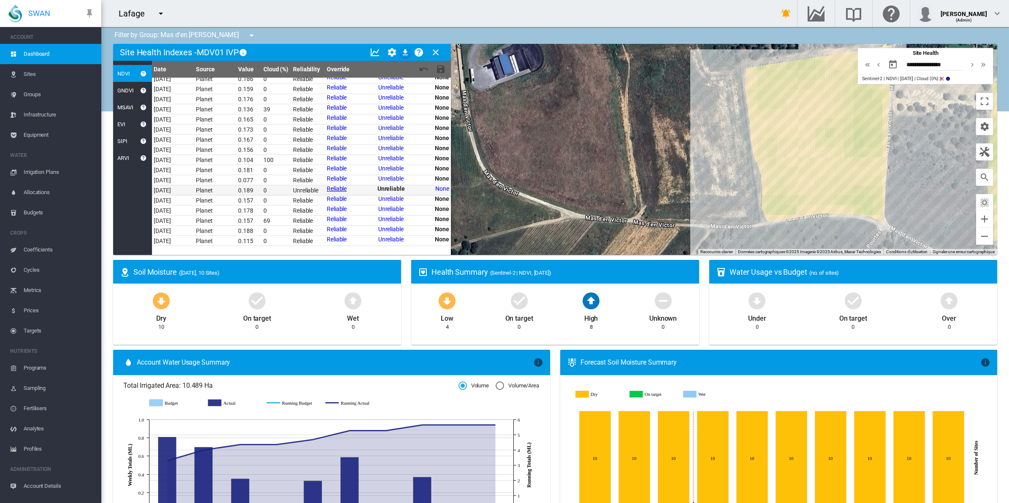
click at [327, 185] on link "Reliable" at bounding box center [337, 188] width 20 height 7
click at [386, 178] on link "Unreliable" at bounding box center [390, 178] width 25 height 7
click at [442, 72] on md-icon "icon-content-save" at bounding box center [441, 69] width 10 height 10
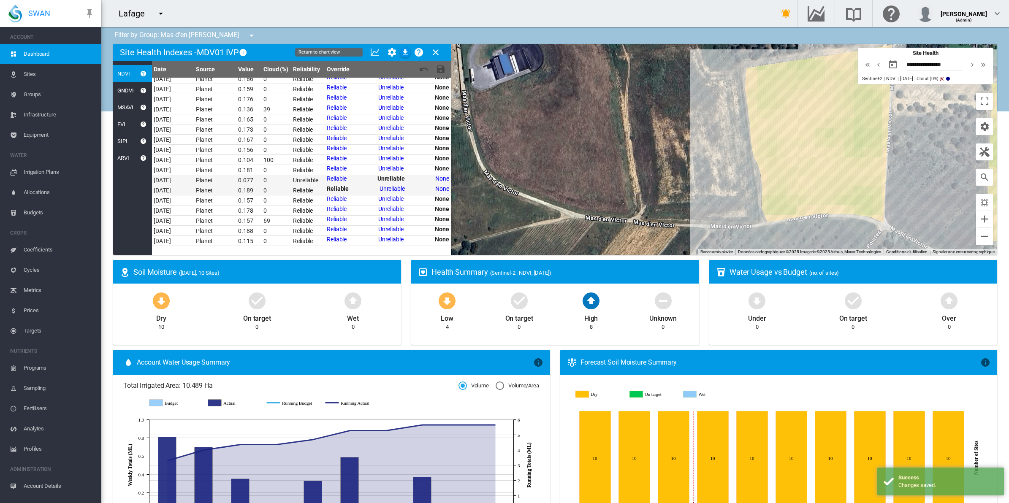
click at [376, 54] on md-icon "icon-chart-line" at bounding box center [375, 52] width 10 height 10
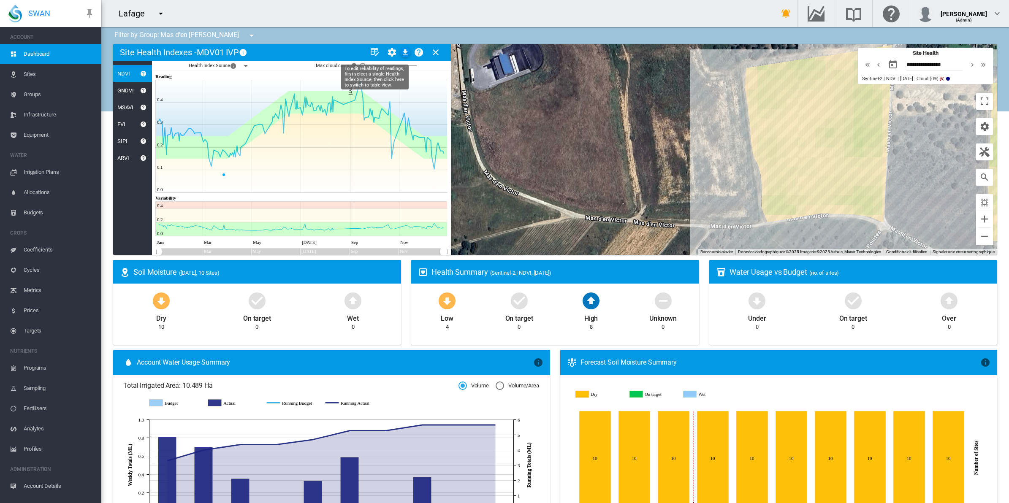
click at [372, 52] on md-icon "icon-table-edit" at bounding box center [375, 52] width 10 height 10
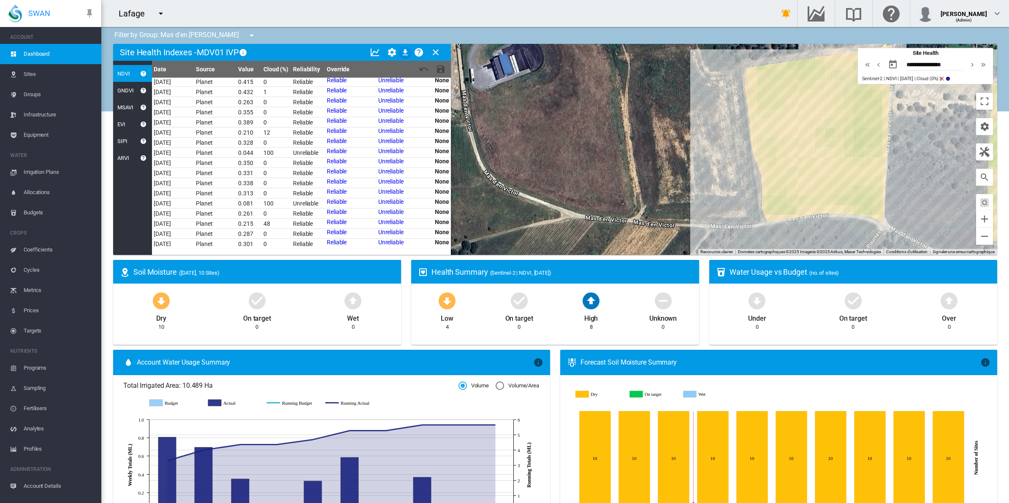
scroll to position [1095, 0]
click at [380, 108] on link "Unreliable" at bounding box center [390, 110] width 25 height 7
click at [439, 64] on md-icon "icon-content-save" at bounding box center [441, 69] width 10 height 10
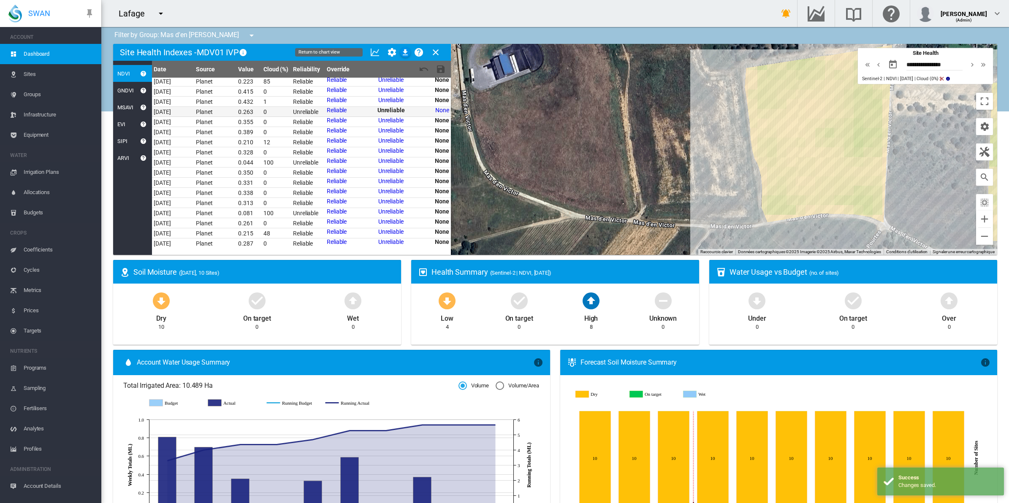
click at [377, 54] on md-icon "icon-chart-line" at bounding box center [375, 52] width 10 height 10
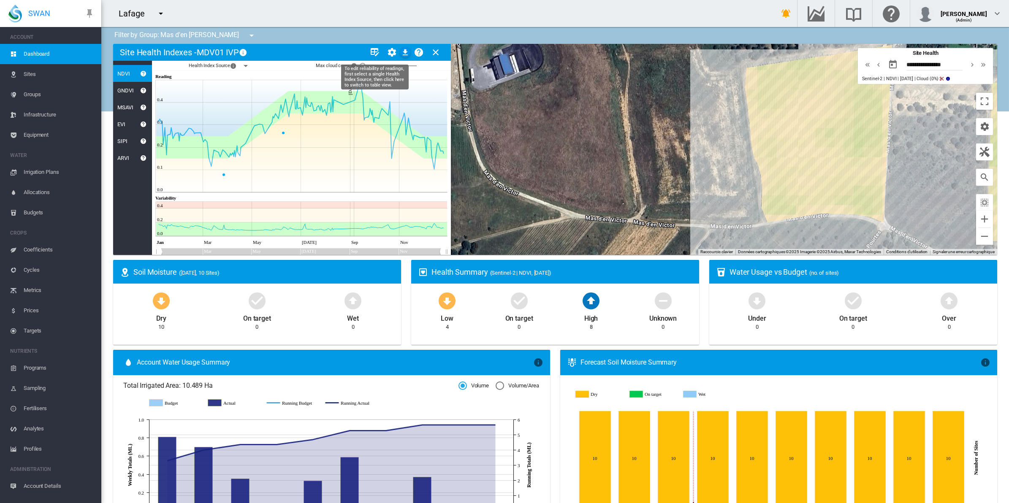
click at [376, 52] on md-icon "icon-table-edit" at bounding box center [375, 52] width 10 height 10
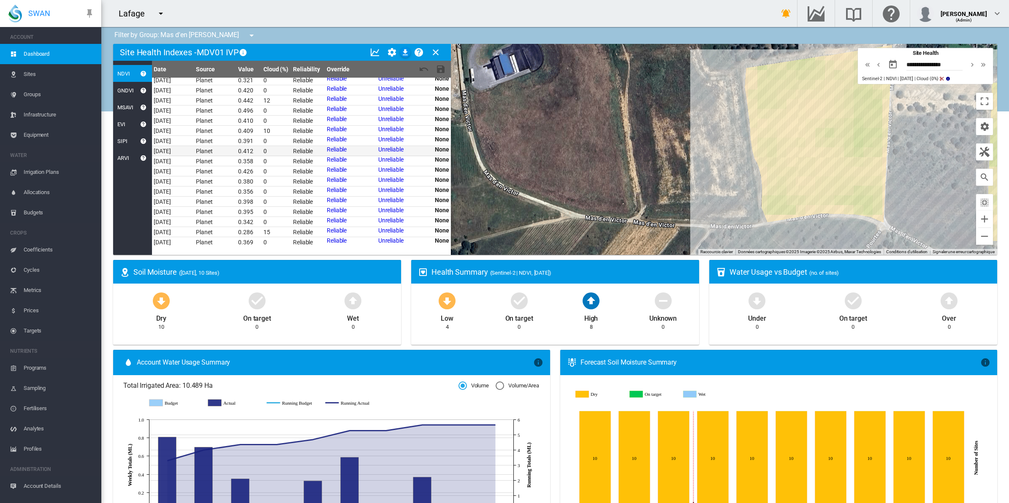
scroll to position [568, 0]
click at [380, 161] on link "Unreliable" at bounding box center [390, 161] width 25 height 7
click at [439, 69] on md-icon "icon-content-save" at bounding box center [441, 69] width 10 height 10
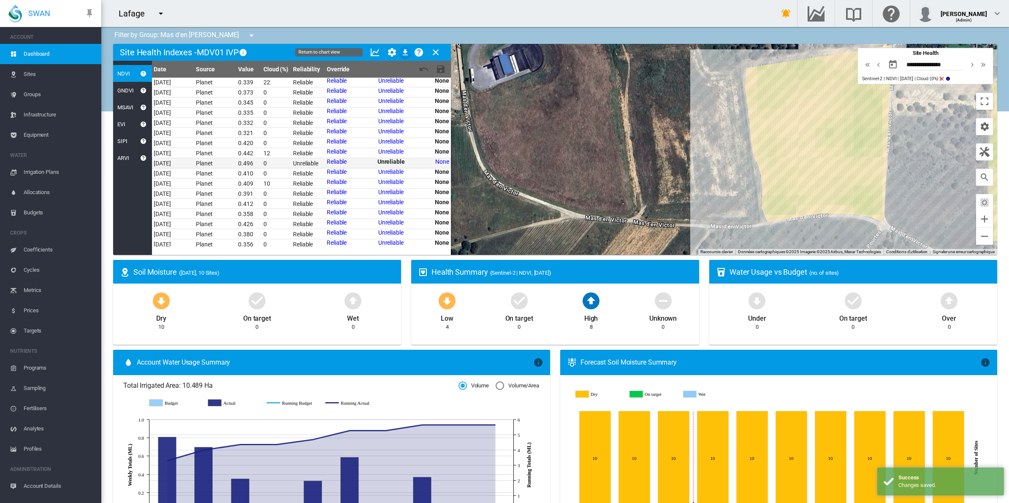
click at [377, 54] on md-icon "icon-chart-line" at bounding box center [375, 52] width 10 height 10
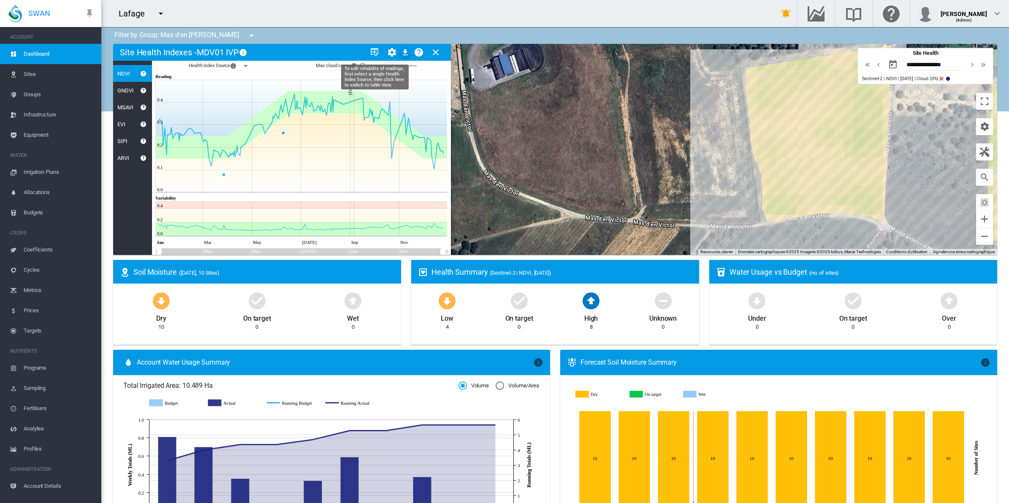
click at [377, 51] on md-icon "icon-table-edit" at bounding box center [375, 52] width 10 height 10
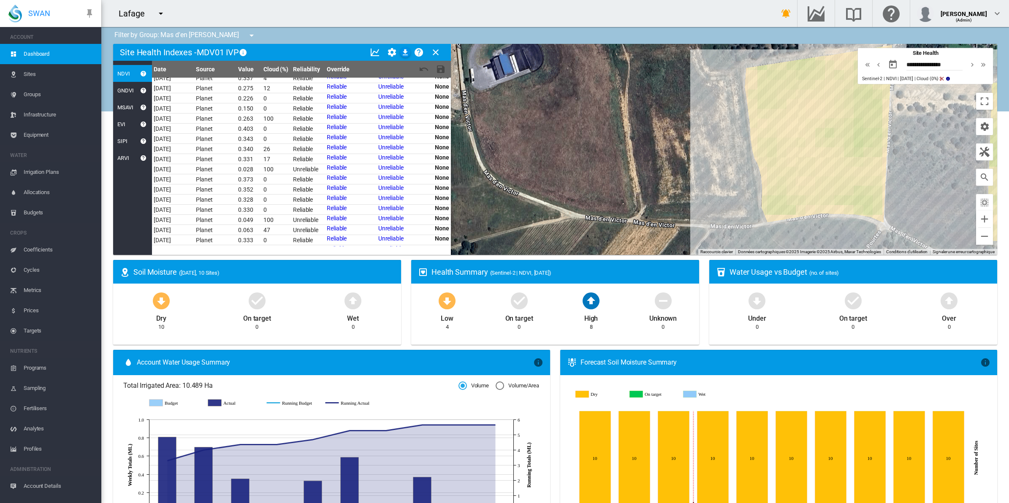
scroll to position [357, 0]
click at [392, 106] on link "Unreliable" at bounding box center [390, 109] width 25 height 7
click at [441, 67] on md-icon "icon-content-save" at bounding box center [441, 69] width 10 height 10
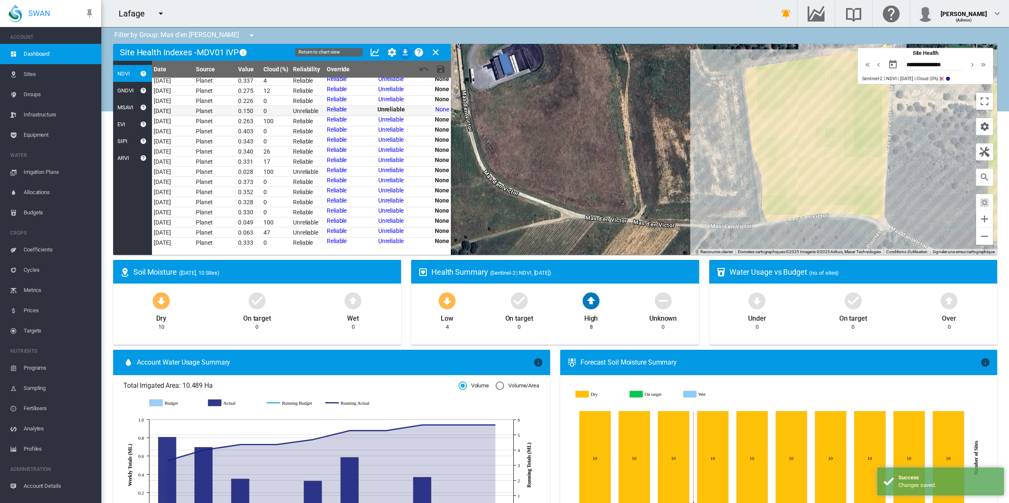
click at [376, 53] on md-icon "icon-chart-line" at bounding box center [375, 52] width 10 height 10
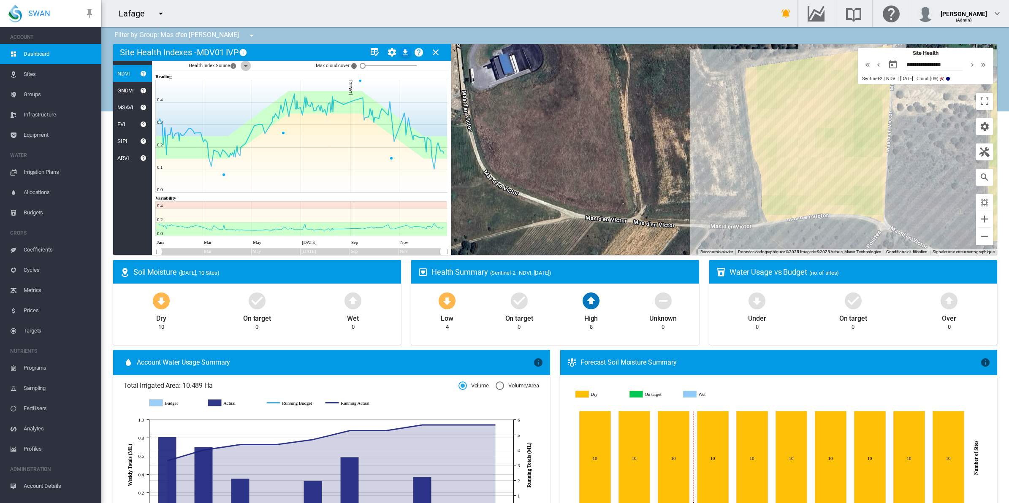
click at [247, 66] on md-icon "icon-menu-down" at bounding box center [246, 66] width 10 height 10
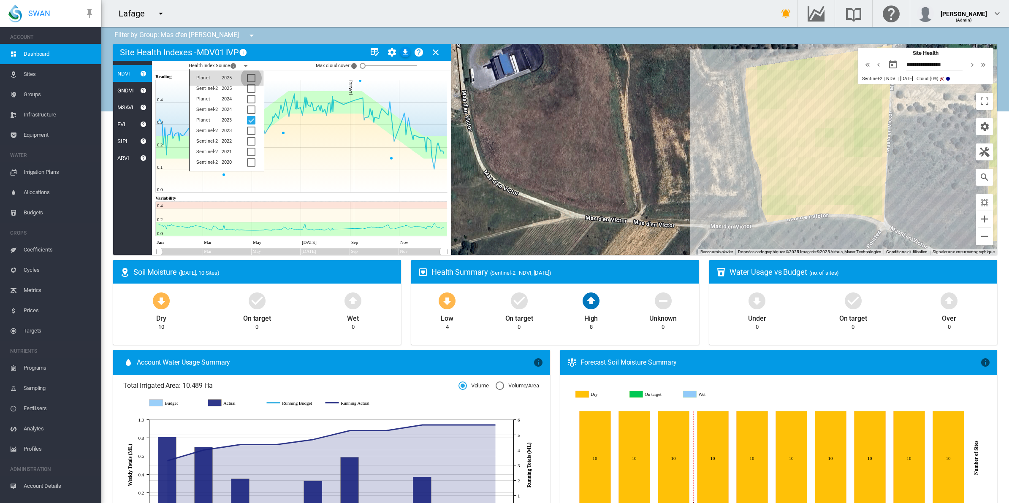
click at [253, 77] on div at bounding box center [251, 78] width 8 height 8
click at [253, 97] on div at bounding box center [251, 99] width 8 height 8
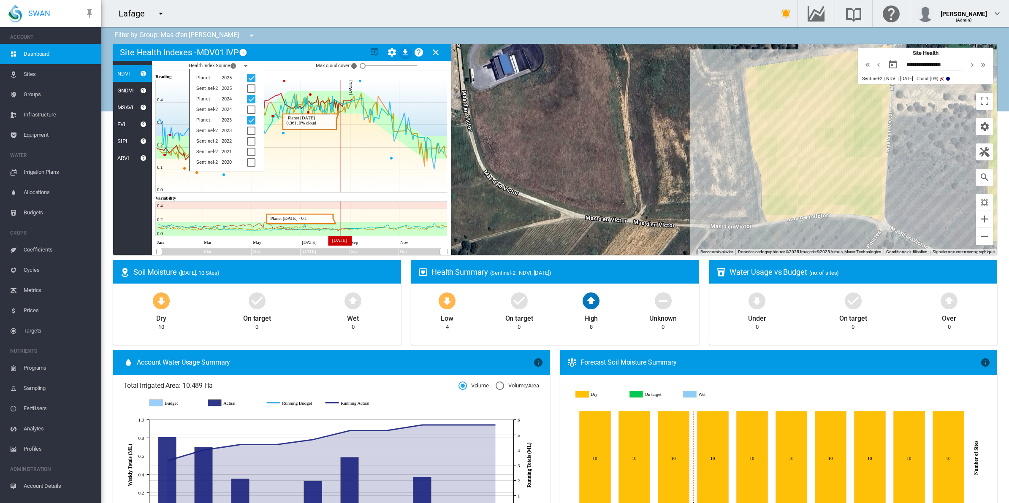
click at [340, 163] on icon at bounding box center [302, 153] width 292 height 79
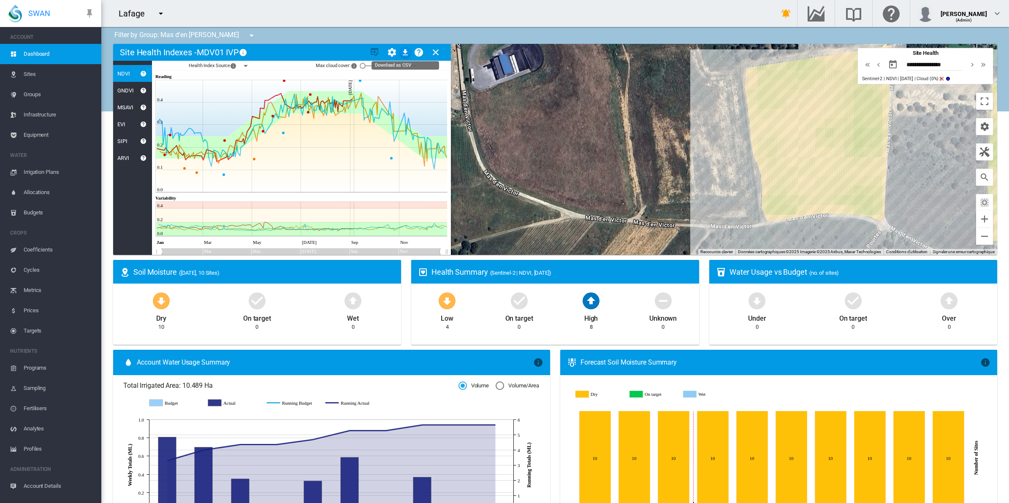
click at [401, 48] on md-icon "icon-download" at bounding box center [405, 52] width 10 height 10
drag, startPoint x: 710, startPoint y: 5, endPoint x: 708, endPoint y: 14, distance: 9.0
click at [708, 5] on div "Lafage Château La Gordonne CMF Tuenno" at bounding box center [431, 13] width 660 height 27
